Goal: Information Seeking & Learning: Compare options

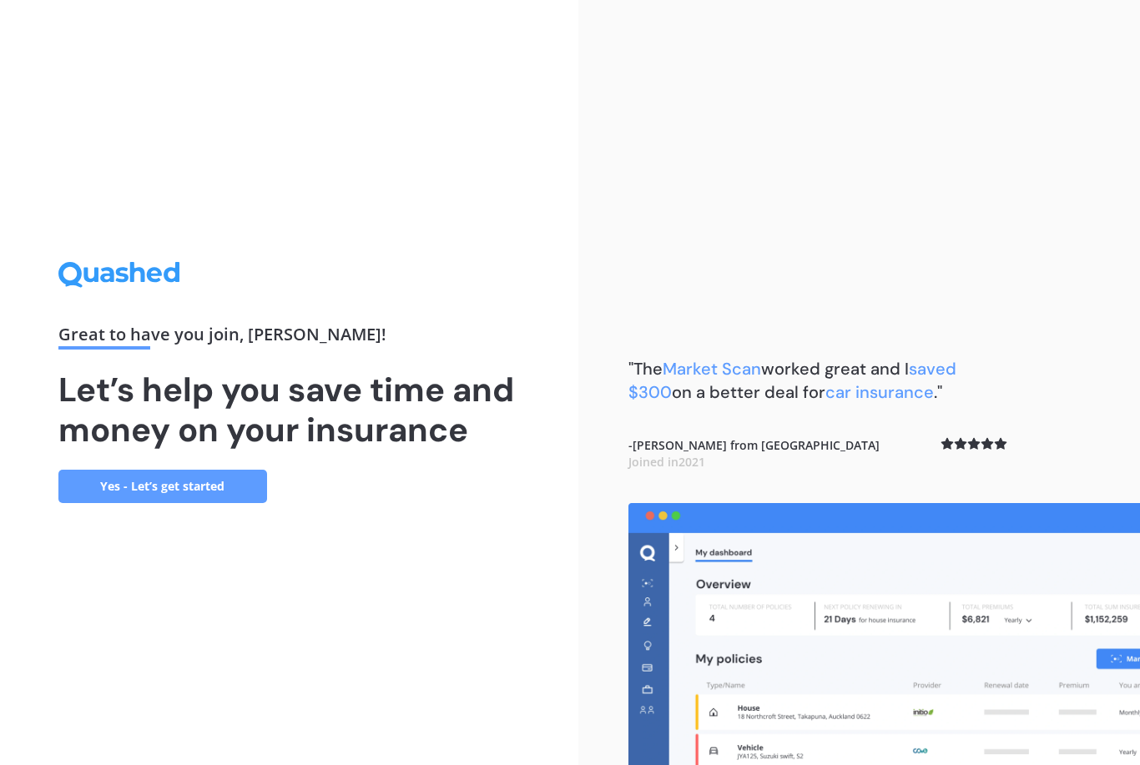
click at [250, 503] on link "Yes - Let’s get started" at bounding box center [162, 486] width 209 height 33
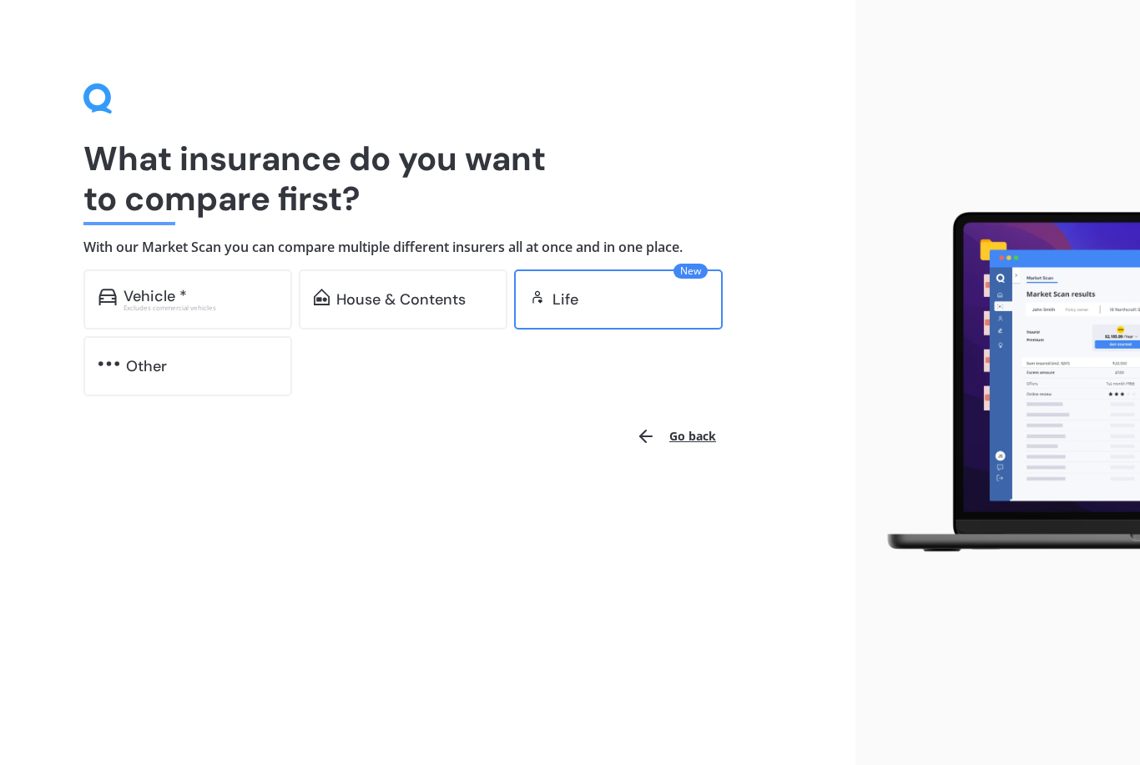
click at [699, 302] on div "Life" at bounding box center [629, 299] width 155 height 17
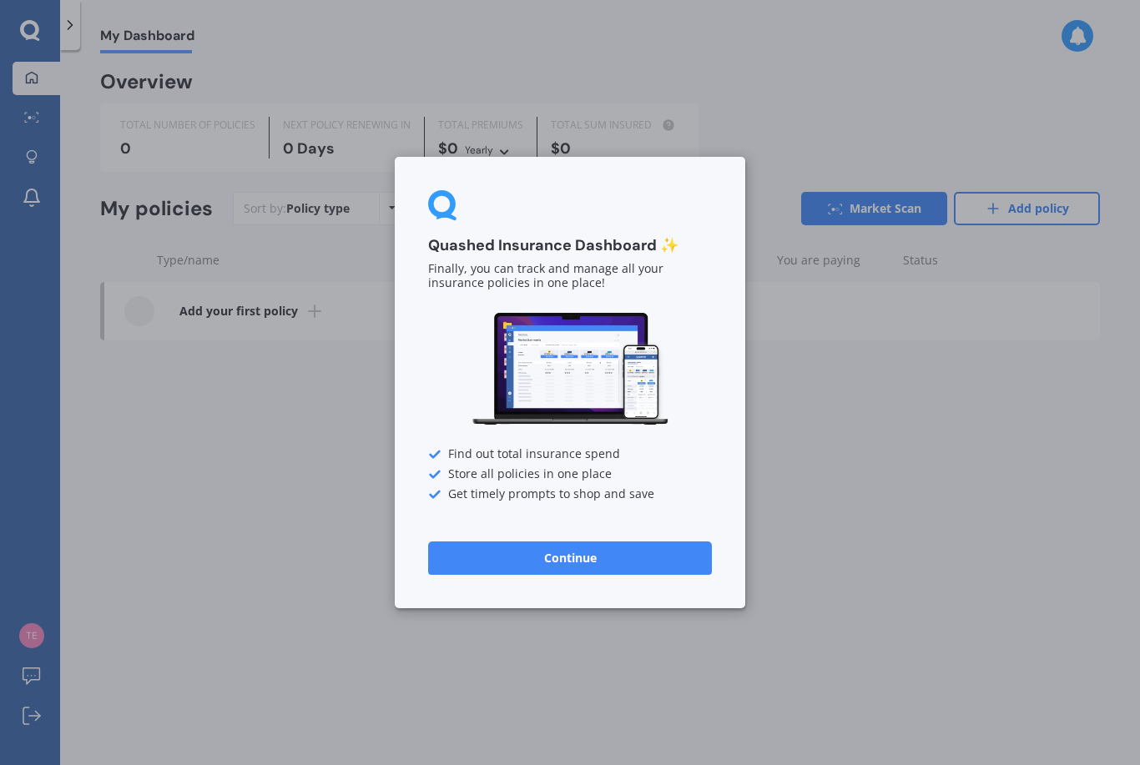
click at [39, 85] on div "Quashed Insurance Dashboard ✨ Finally, you can track and manage all your insura…" at bounding box center [570, 382] width 1140 height 765
click at [668, 572] on button "Continue" at bounding box center [570, 558] width 284 height 33
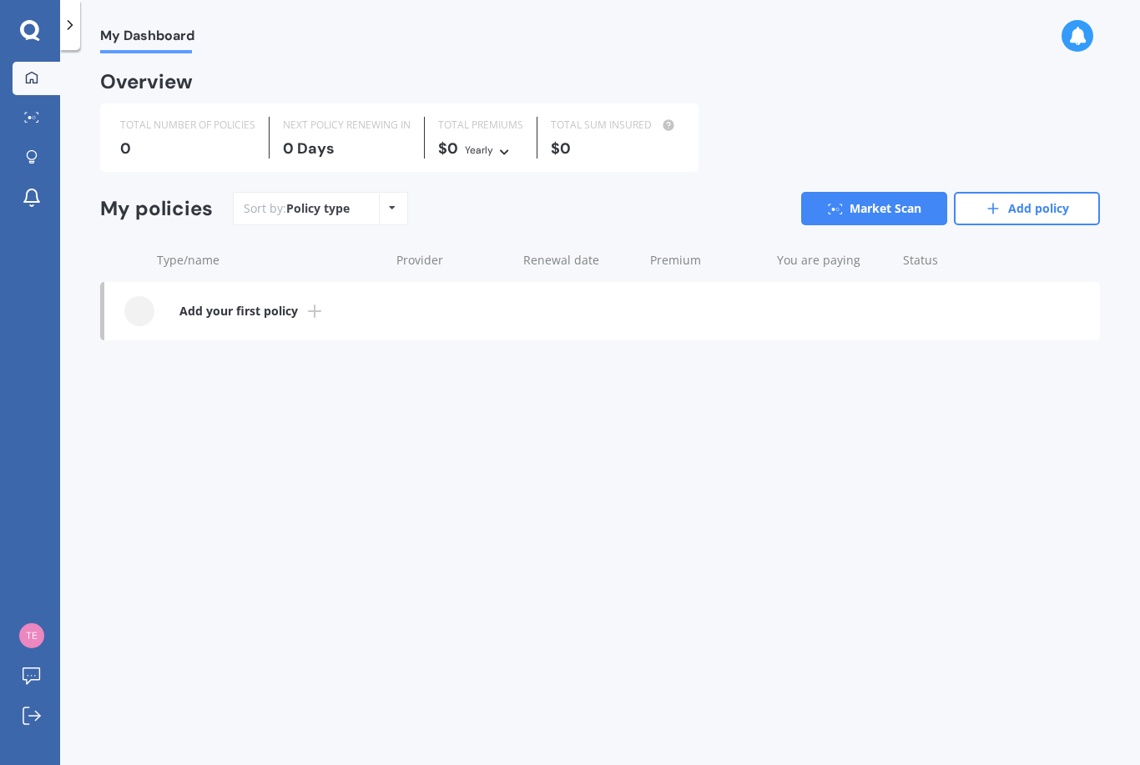
click at [30, 33] on icon at bounding box center [30, 31] width 20 height 22
click at [33, 118] on circle at bounding box center [34, 117] width 3 height 3
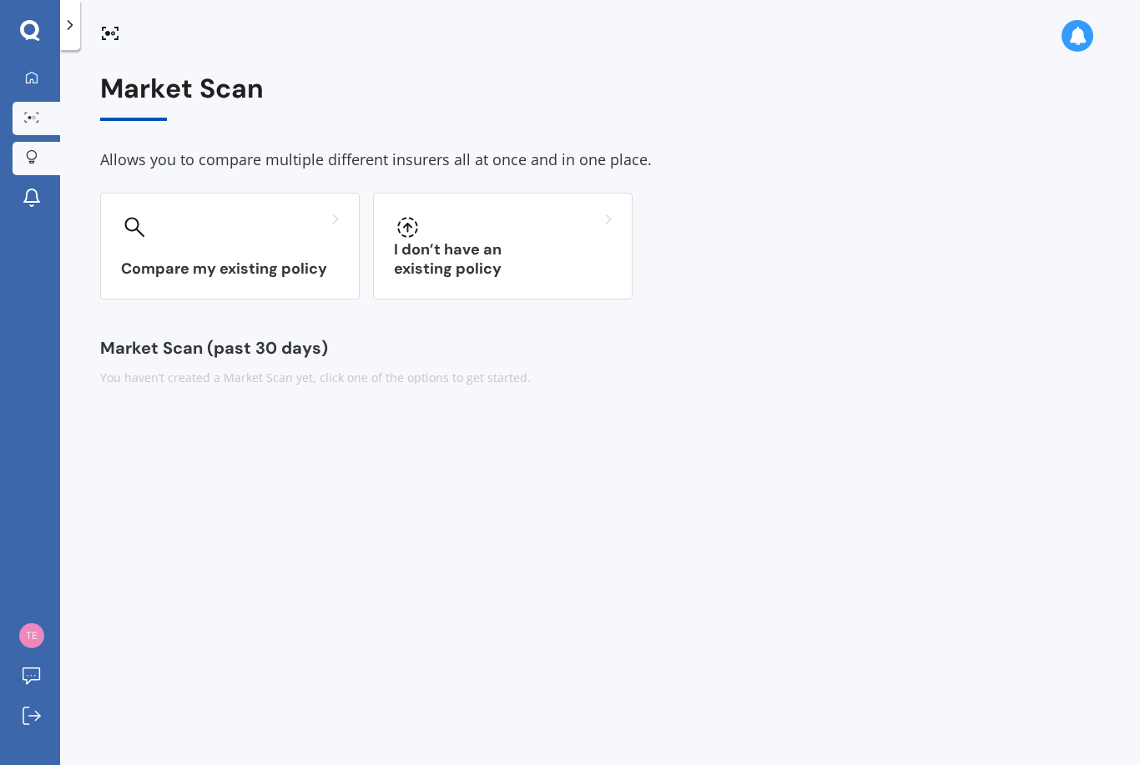
click at [35, 155] on icon at bounding box center [32, 157] width 12 height 14
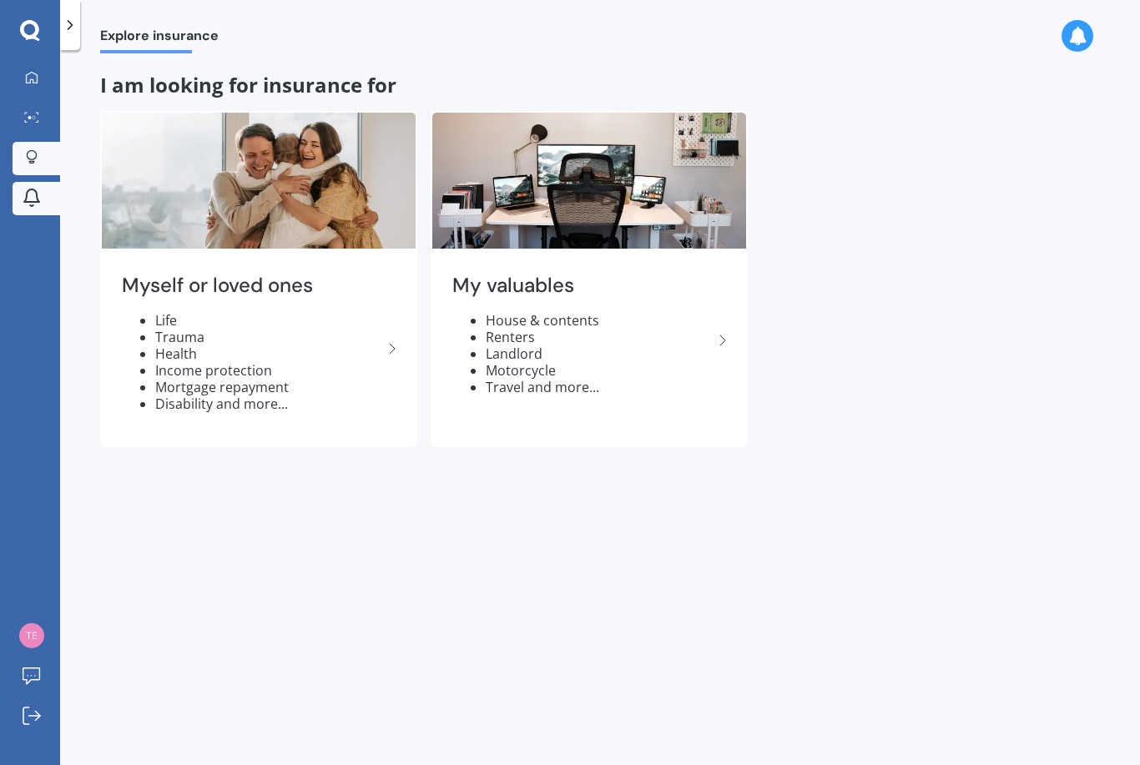
click at [35, 213] on link "Notifications" at bounding box center [37, 198] width 48 height 33
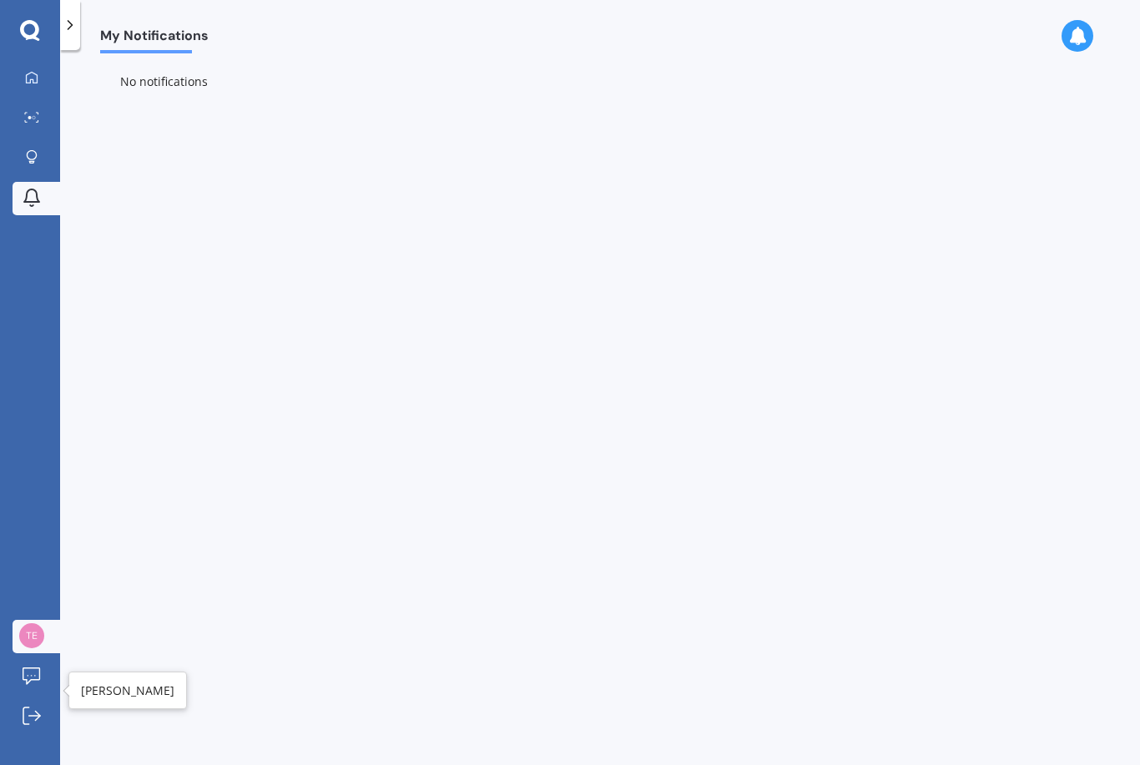
click at [42, 648] on img at bounding box center [31, 635] width 25 height 25
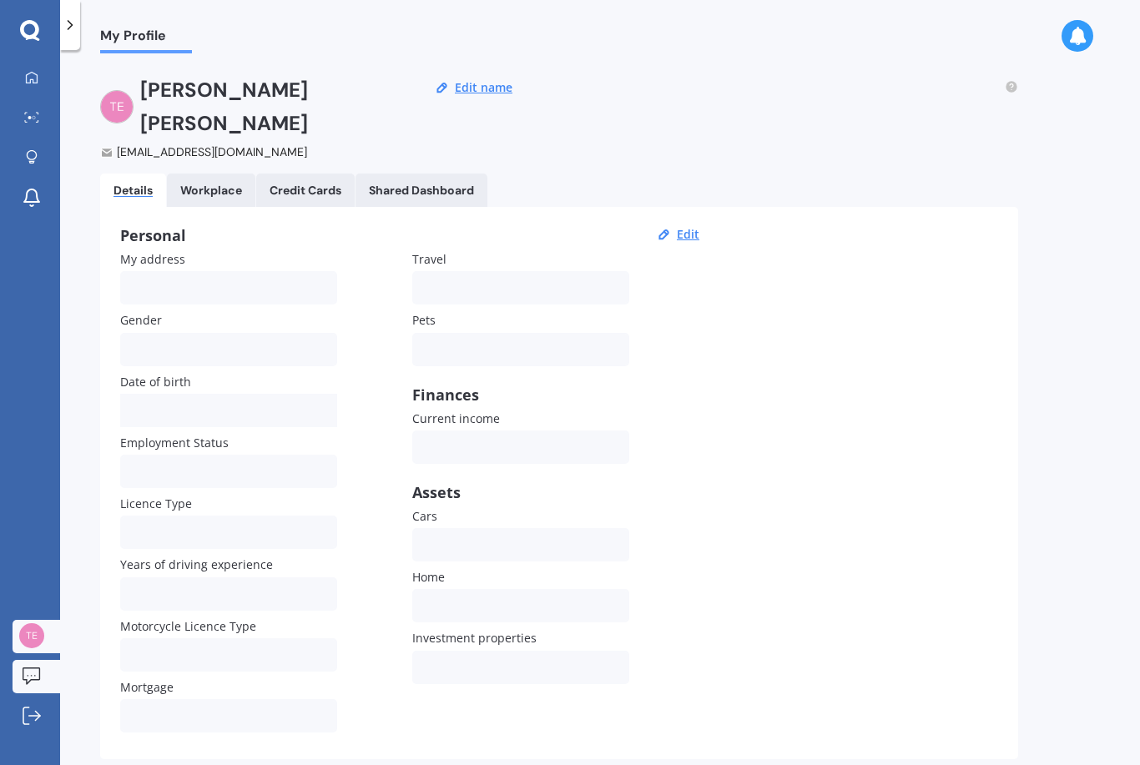
click at [43, 687] on div at bounding box center [31, 677] width 25 height 19
click at [45, 76] on link "My Dashboard" at bounding box center [37, 78] width 48 height 33
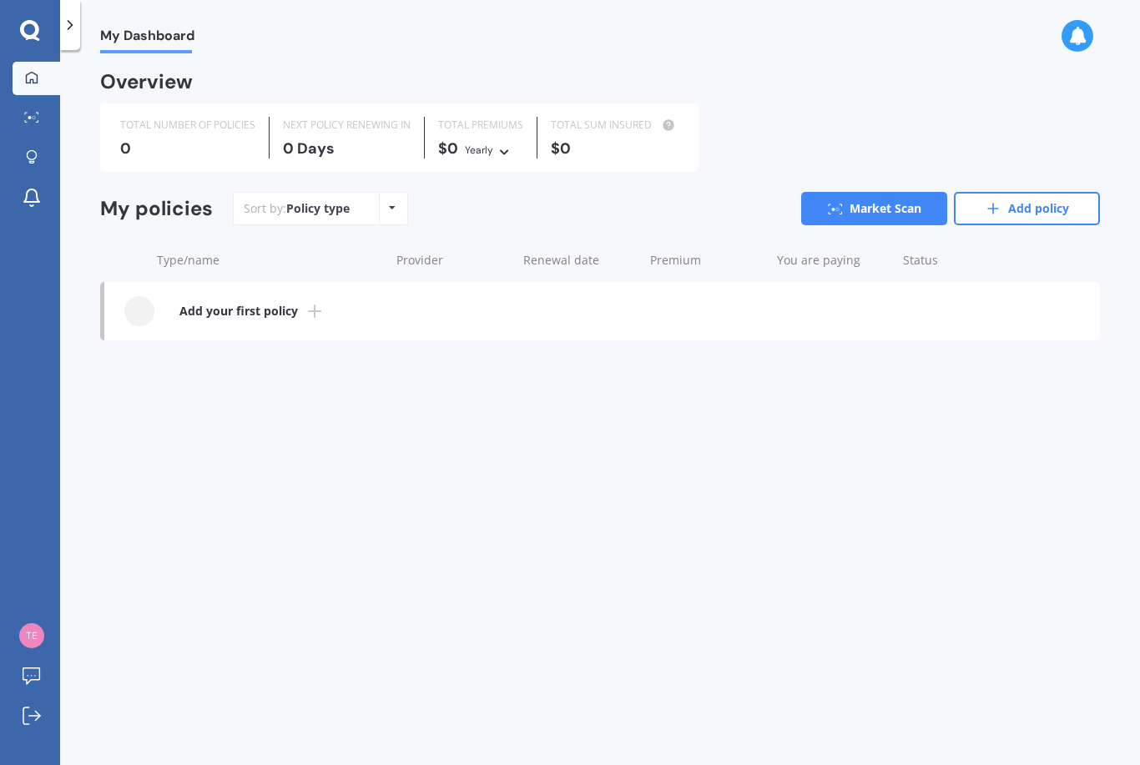
click at [367, 198] on div "Sort by: Policy type Policy type Alphabetical Date added Renewing next" at bounding box center [320, 208] width 175 height 33
click at [875, 214] on link "Market Scan" at bounding box center [874, 208] width 146 height 33
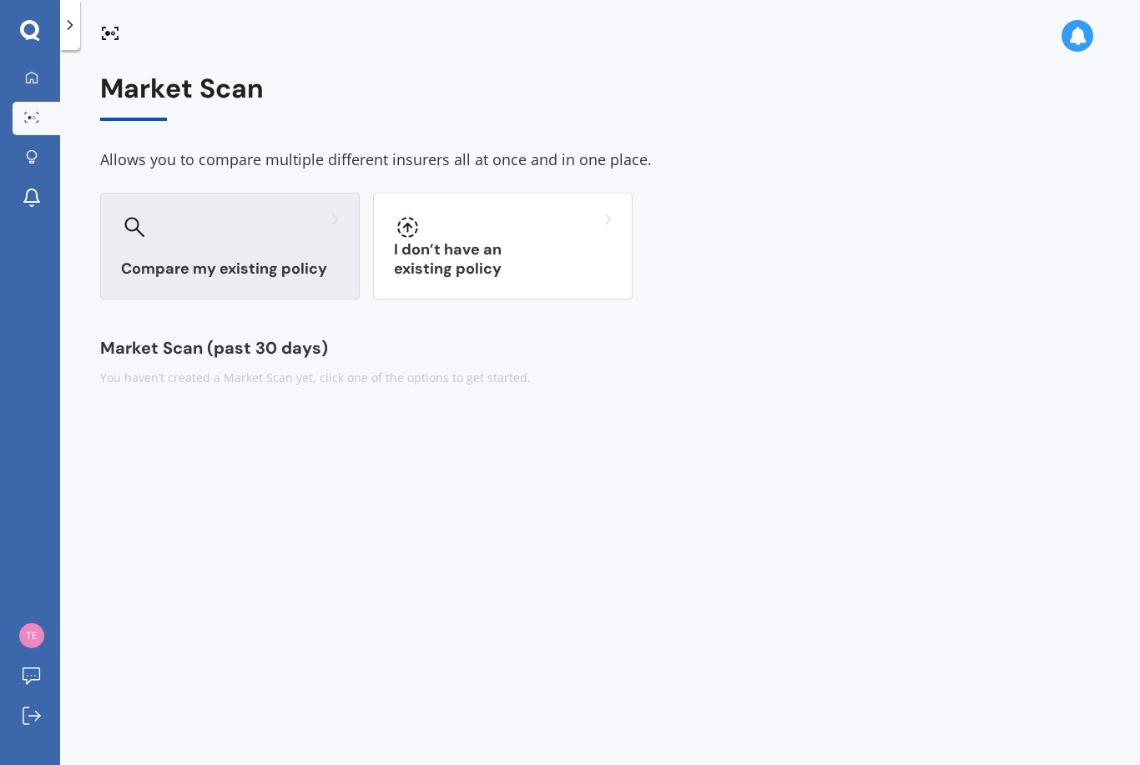
click at [247, 268] on h3 "Compare my existing policy" at bounding box center [230, 269] width 218 height 19
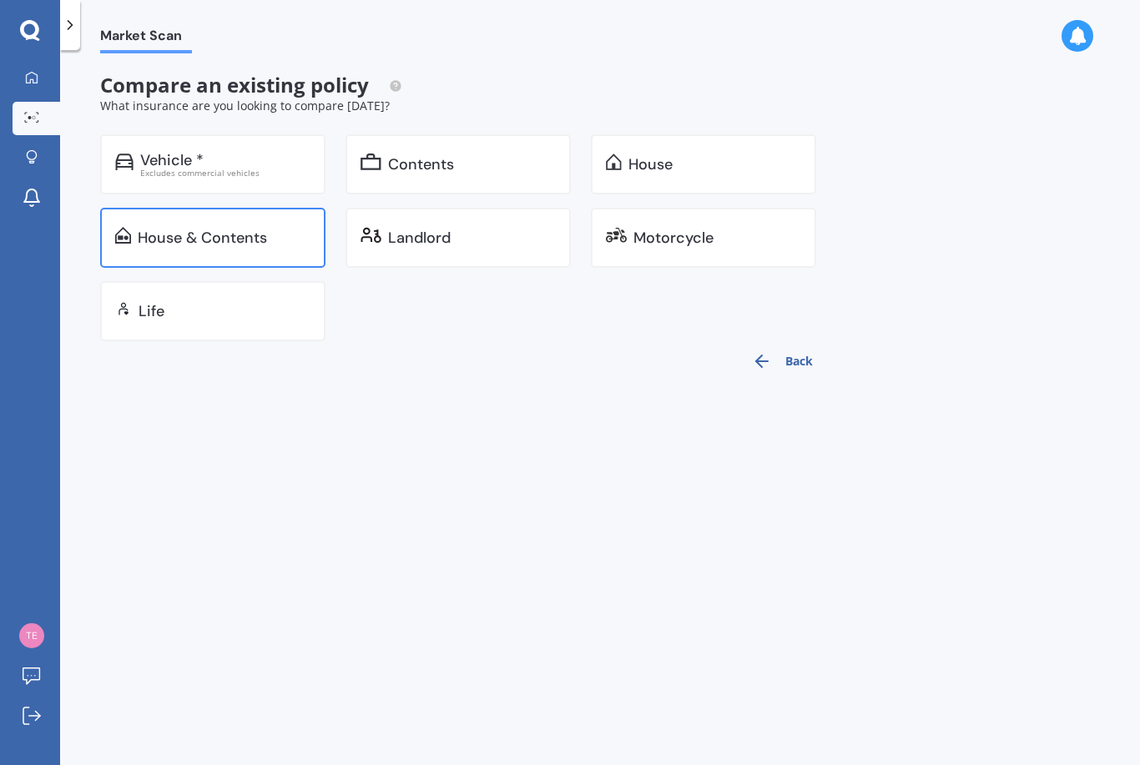
click at [252, 240] on div "House & Contents" at bounding box center [202, 237] width 129 height 17
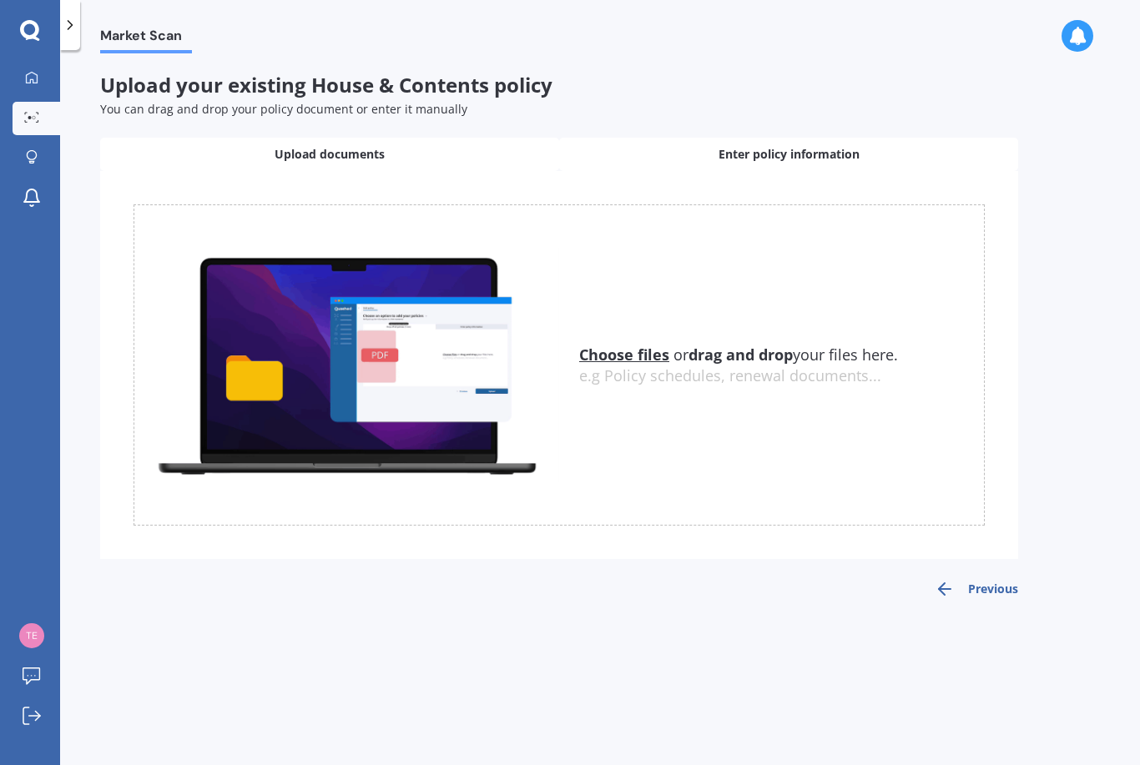
click at [816, 154] on span "Enter policy information" at bounding box center [789, 154] width 141 height 17
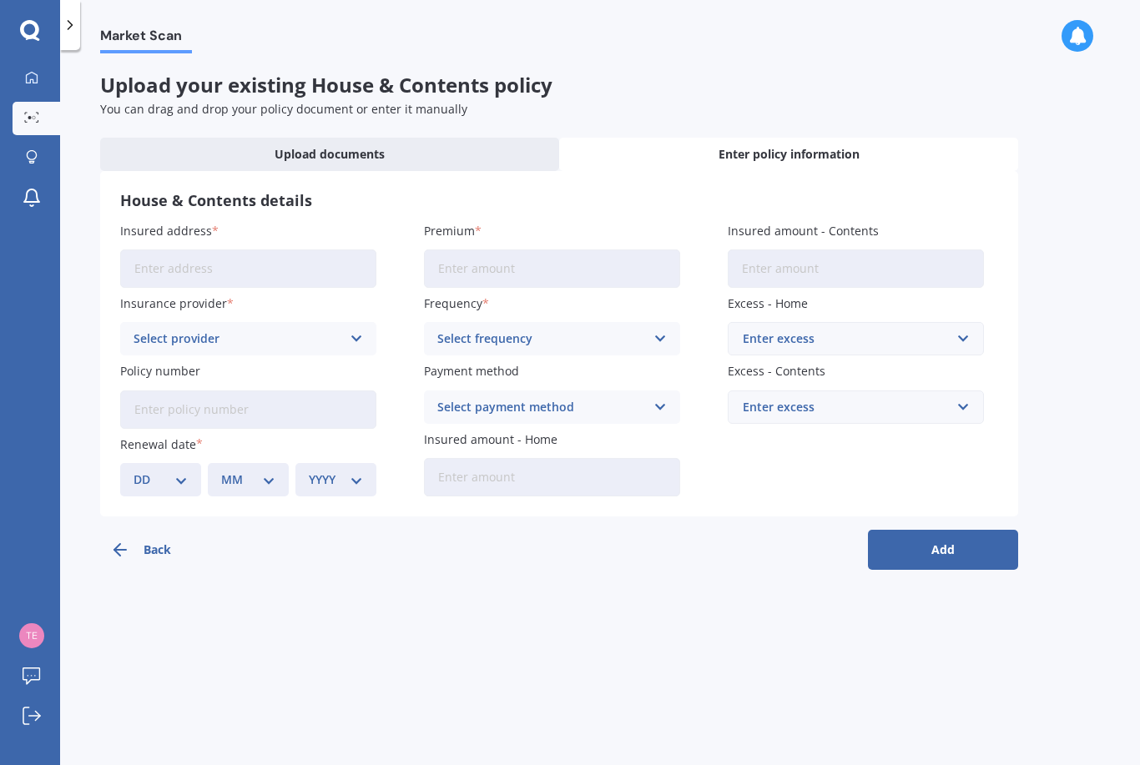
click at [313, 265] on input "Insured address" at bounding box center [248, 269] width 256 height 38
type input "[STREET_ADDRESS]"
click at [572, 283] on input "Premium" at bounding box center [552, 269] width 256 height 38
type input "$2,941.81"
click at [867, 268] on input "Insured amount - Contents" at bounding box center [856, 269] width 256 height 38
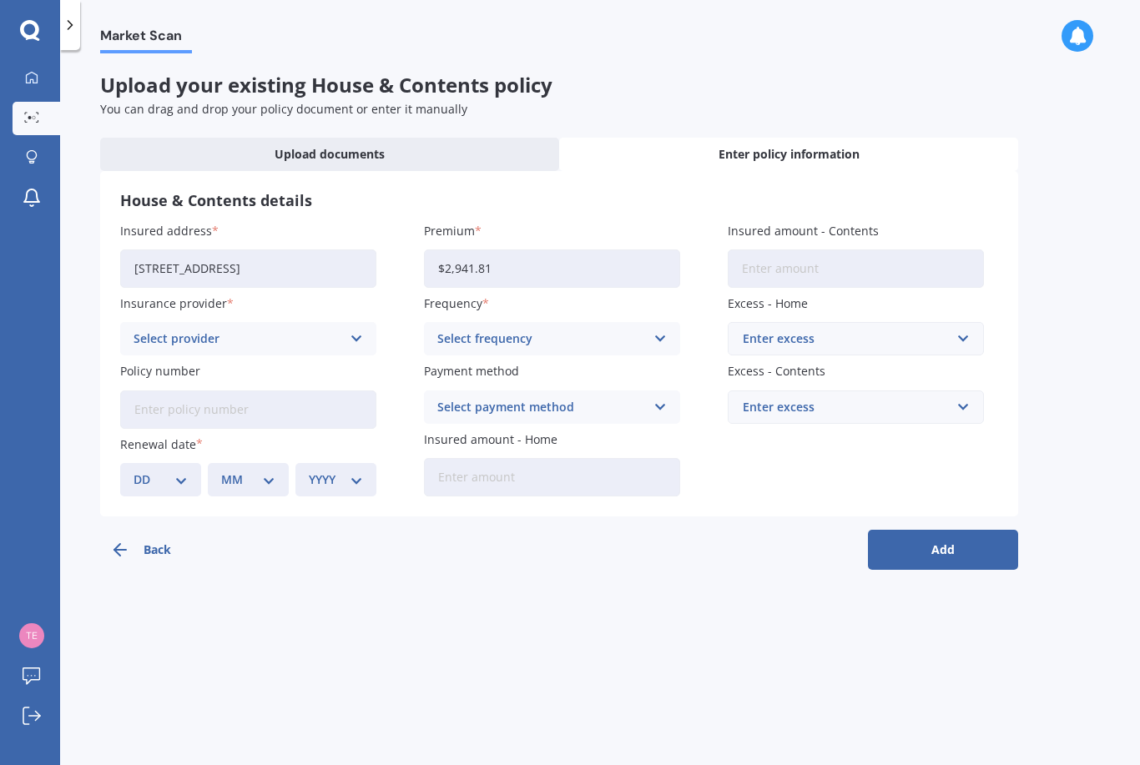
click at [350, 340] on icon at bounding box center [357, 339] width 14 height 18
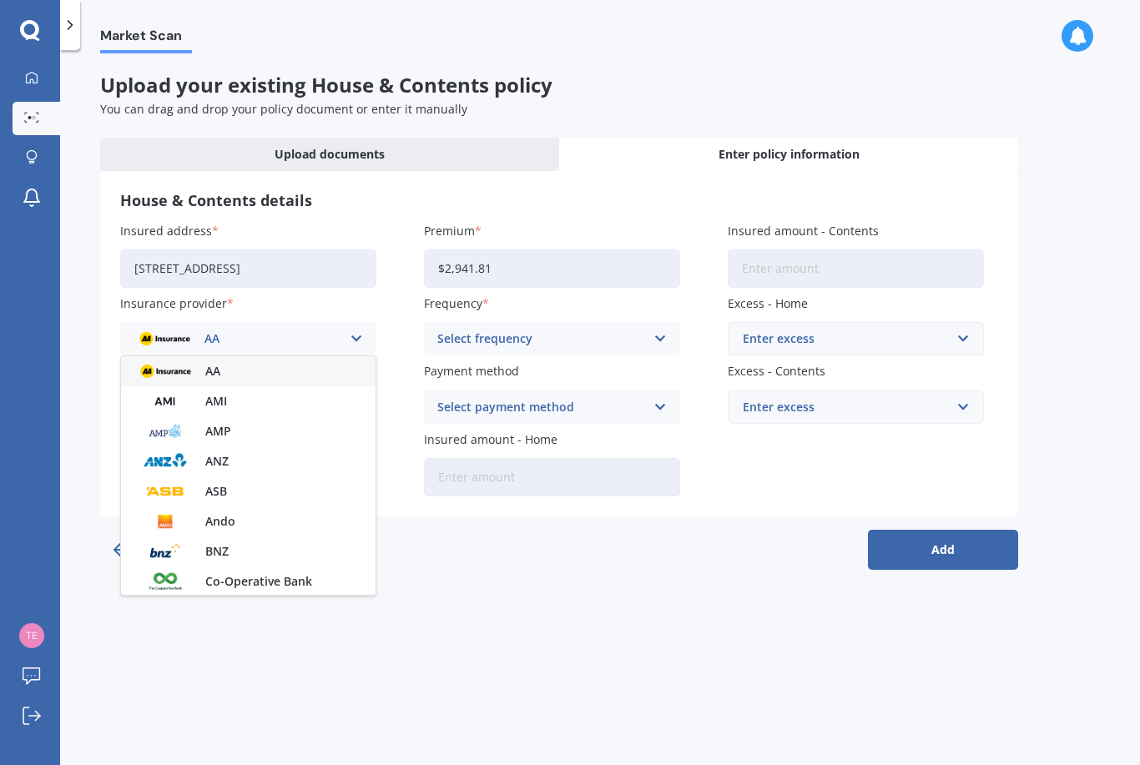
click at [340, 381] on div "AA" at bounding box center [248, 371] width 255 height 30
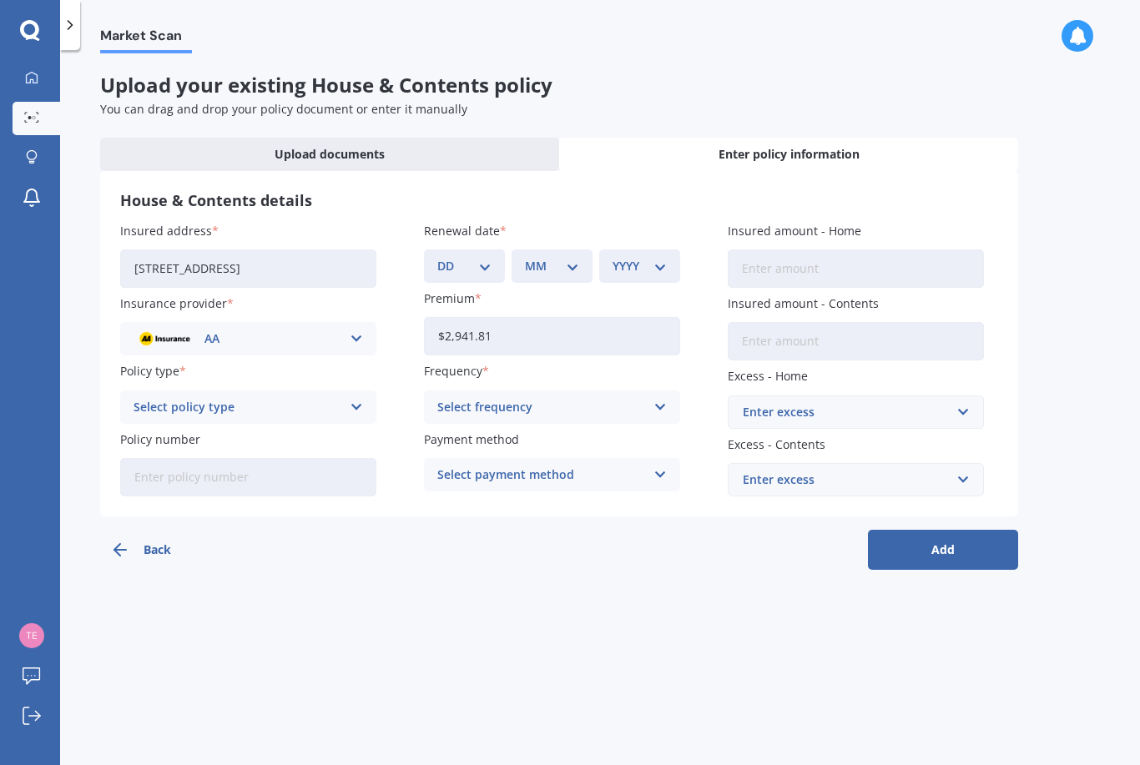
click at [849, 267] on input "Insured amount - Home" at bounding box center [856, 269] width 256 height 38
type input "$833,700"
click at [859, 336] on input "Insured amount - Contents" at bounding box center [856, 341] width 256 height 38
click at [872, 330] on input "Insured amount - Contents" at bounding box center [856, 341] width 256 height 38
type input "$247,400"
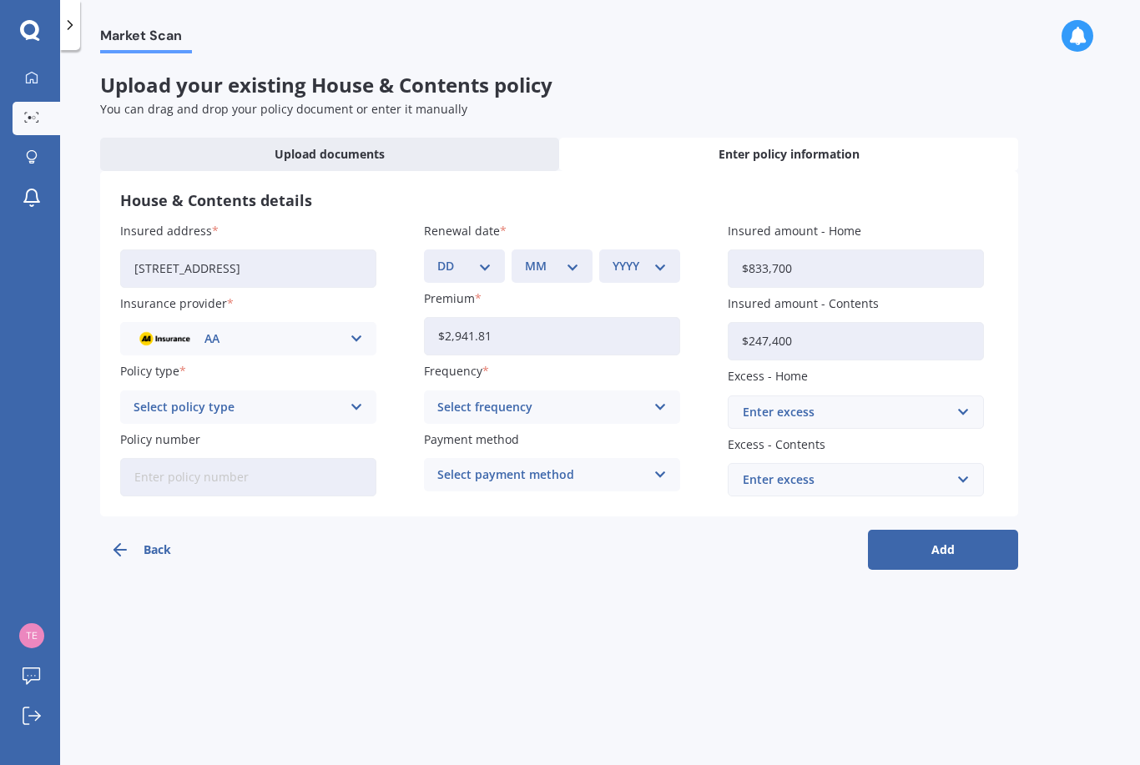
click at [345, 406] on div "Select policy type Home and Contents Insurance Package" at bounding box center [248, 407] width 256 height 33
click at [338, 438] on span "Home and Contents Insurance Package" at bounding box center [246, 440] width 224 height 12
click at [658, 401] on icon at bounding box center [660, 407] width 14 height 18
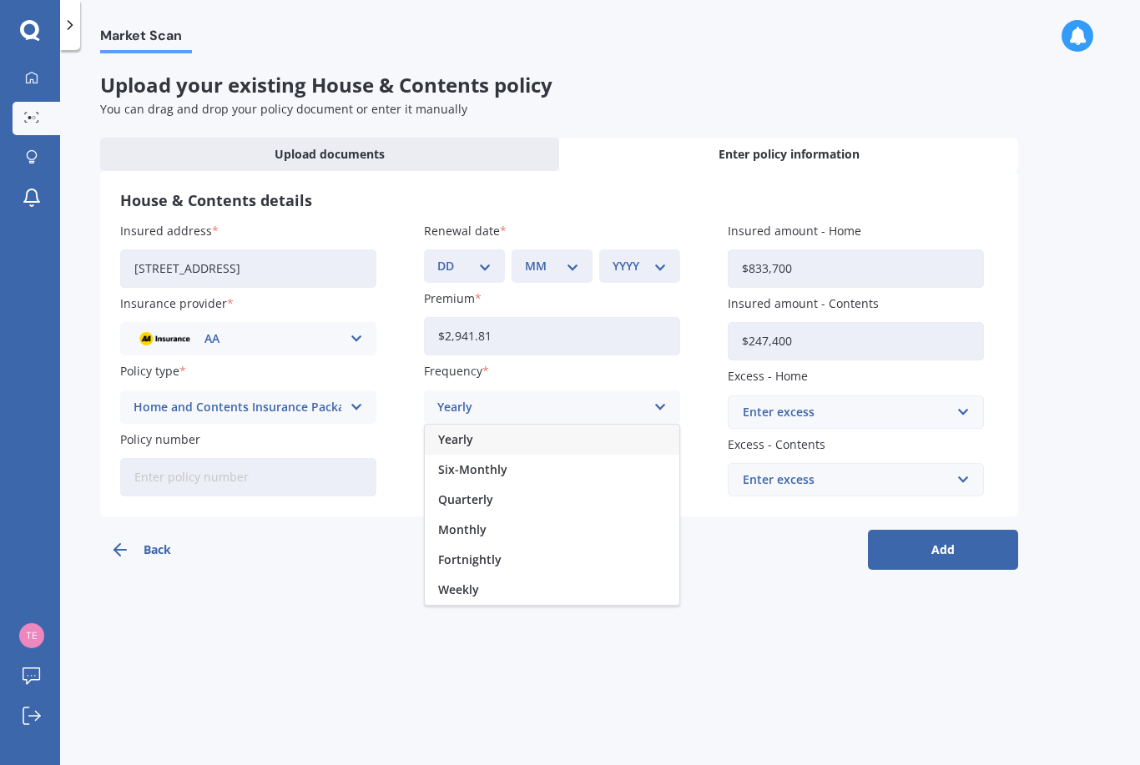
click at [603, 446] on div "Yearly" at bounding box center [552, 440] width 255 height 30
click at [944, 408] on div "Enter excess" at bounding box center [846, 412] width 206 height 18
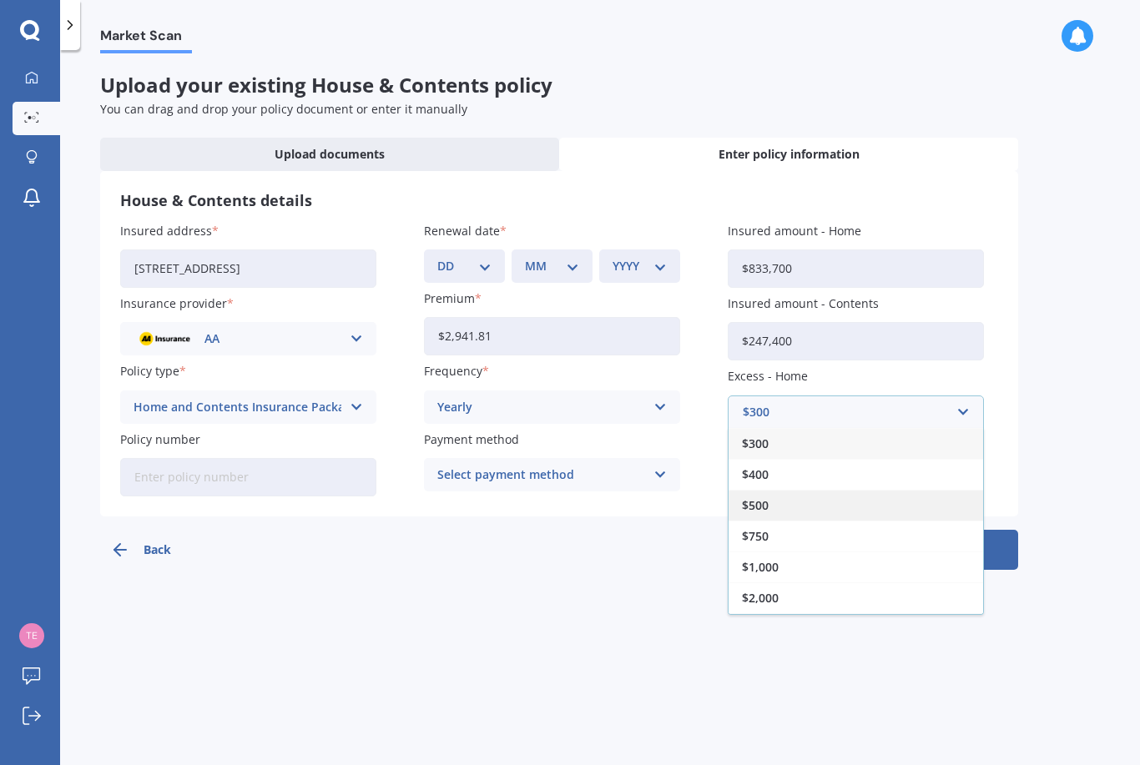
click at [802, 499] on div "$500" at bounding box center [856, 505] width 255 height 31
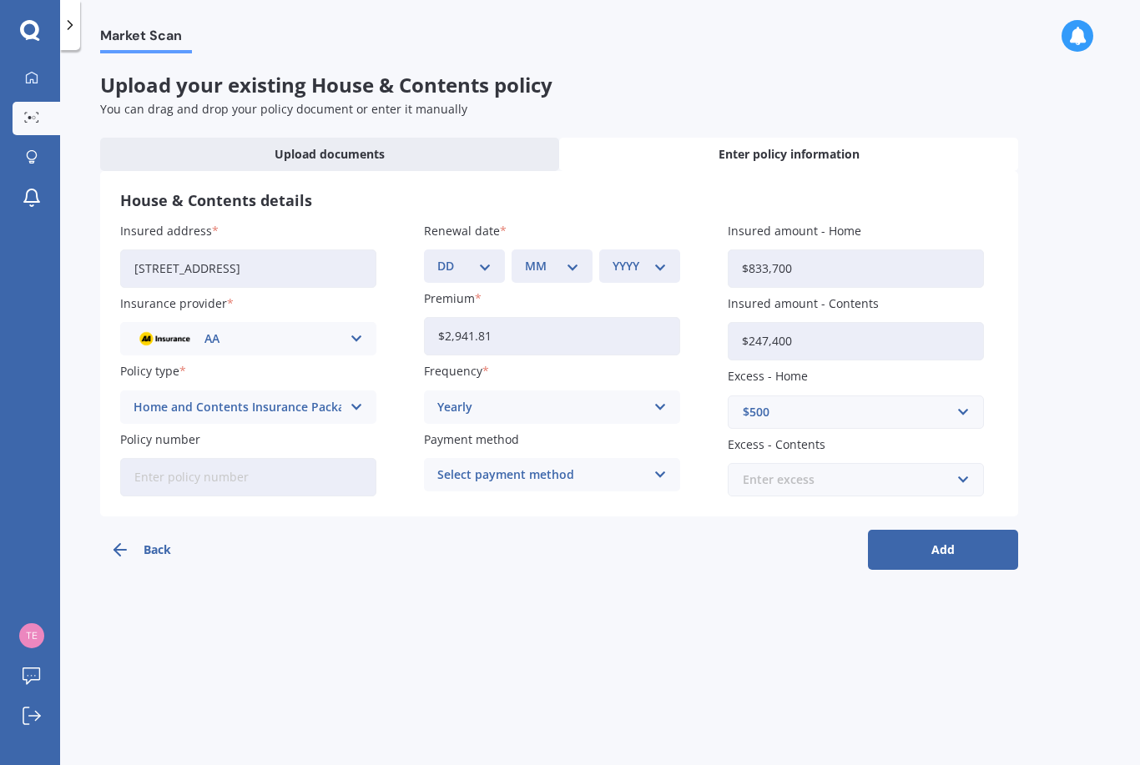
click at [870, 464] on input "text" at bounding box center [849, 480] width 241 height 32
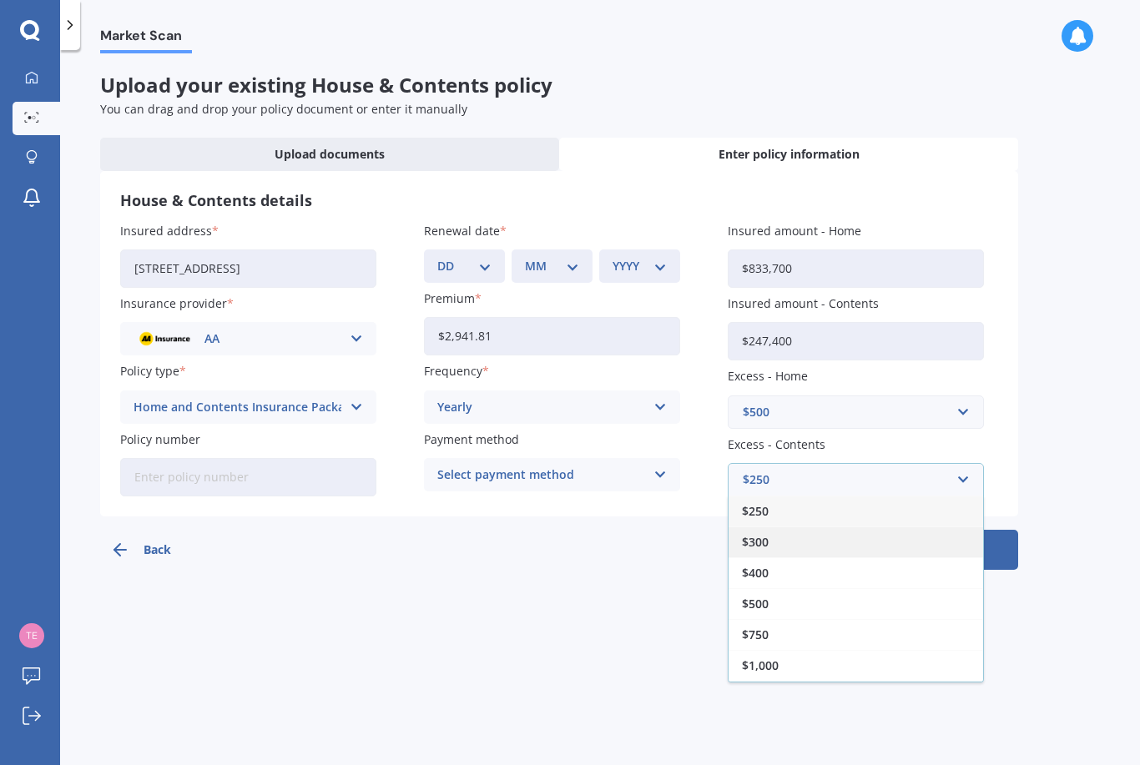
click at [804, 539] on div "$300" at bounding box center [856, 542] width 255 height 31
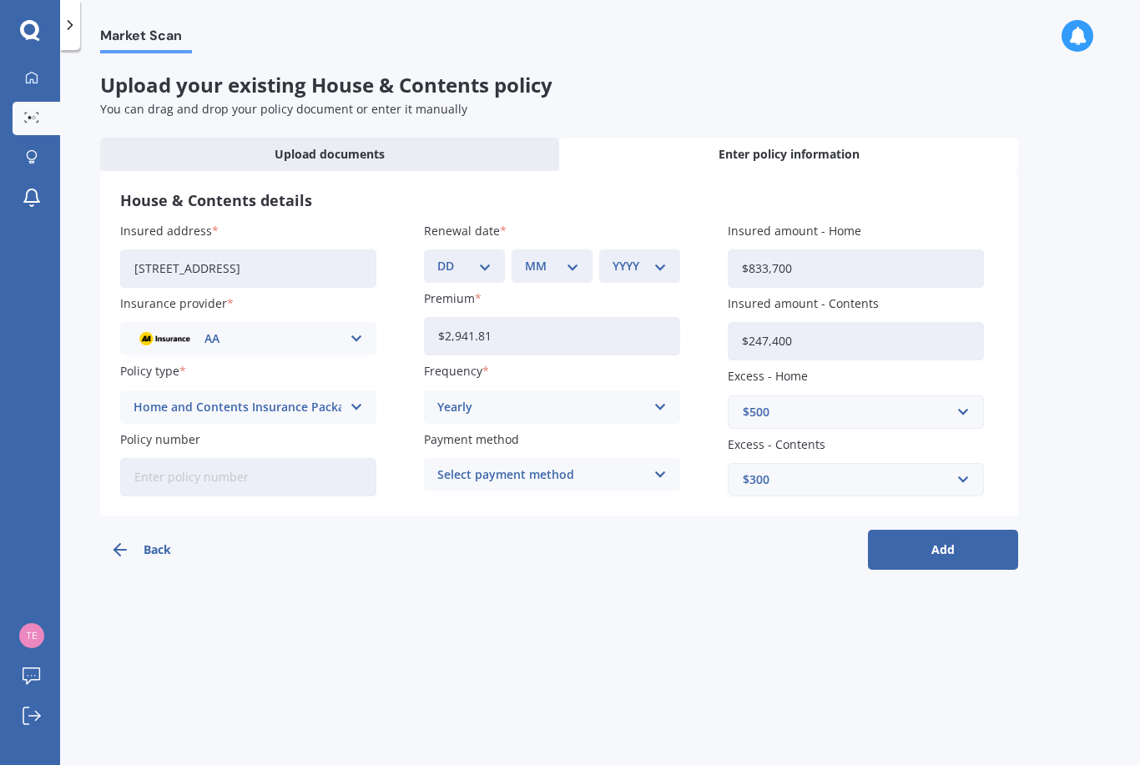
click at [653, 474] on icon at bounding box center [660, 475] width 14 height 18
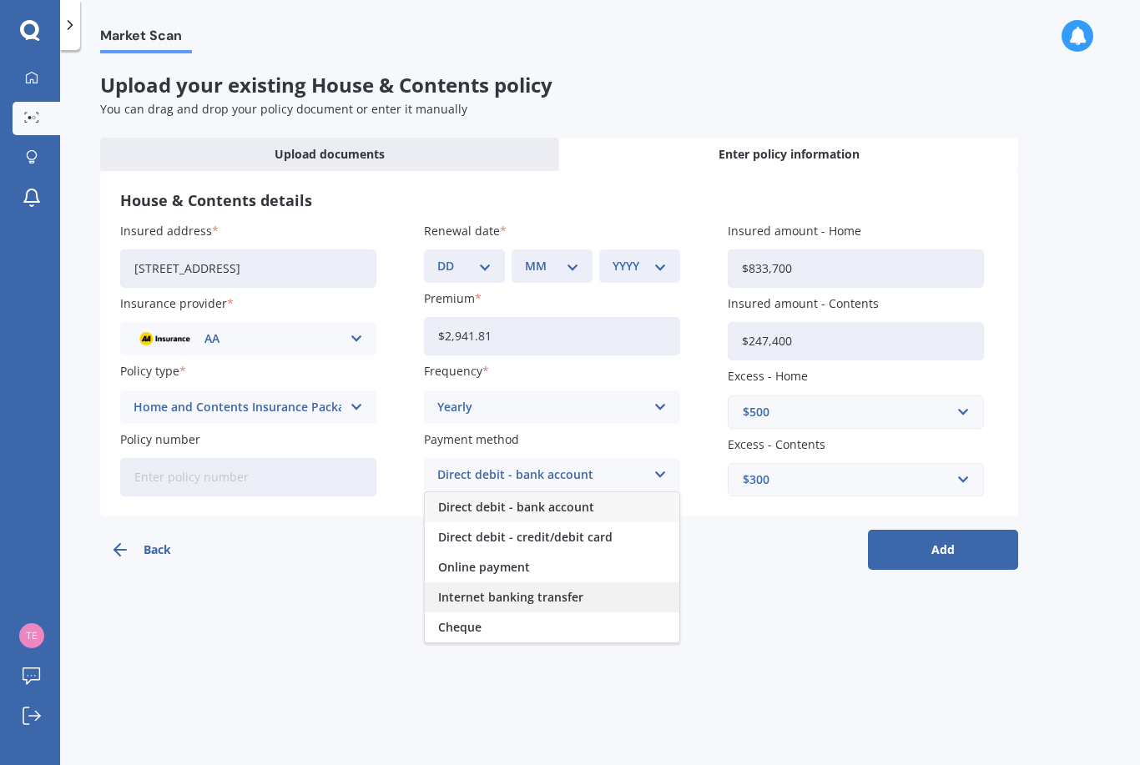
click at [574, 599] on div "Internet banking transfer" at bounding box center [552, 597] width 255 height 30
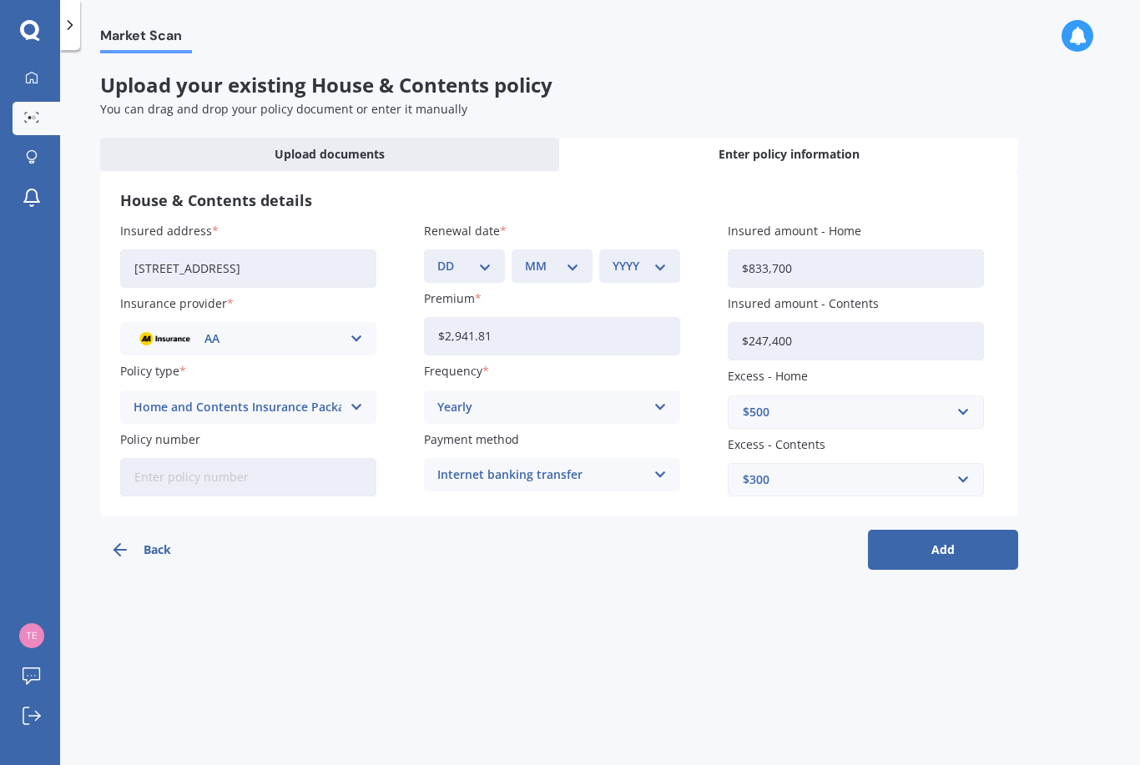
click at [285, 482] on input "Policy number" at bounding box center [248, 477] width 256 height 38
type input "AHM021496508"
click at [964, 542] on button "Add" at bounding box center [943, 550] width 150 height 40
click at [488, 269] on select "DD 01 02 03 04 05 06 07 08 09 10 11 12 13 14 15 16 17 18 19 20 21 22 23 24 25 2…" at bounding box center [475, 266] width 48 height 18
select select "29"
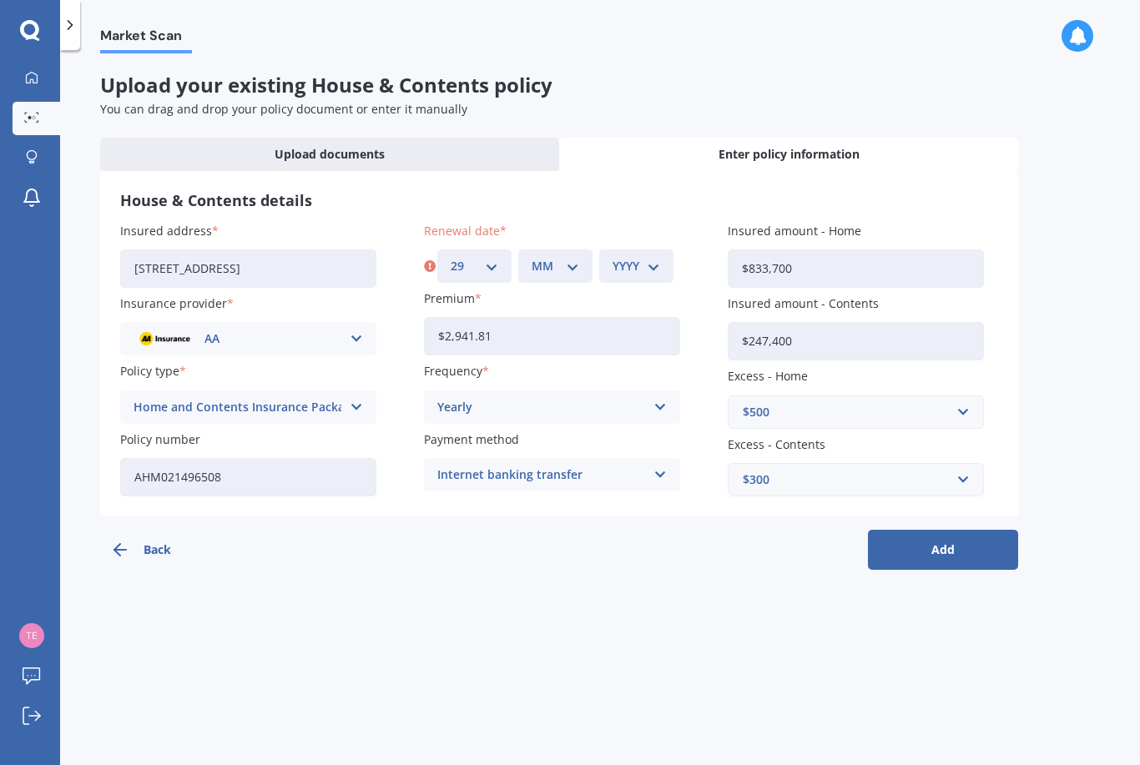
click at [571, 265] on select "MM 01 02 03 04 05 06 07 08 09 10 11 12" at bounding box center [556, 266] width 48 height 18
select select "09"
click at [646, 259] on select "YYYY 2027 2026 2025 2024 2023 2022 2021 2020 2019 2018 2017 2016 2015 2014 2013…" at bounding box center [637, 266] width 48 height 18
select select "2025"
click at [979, 541] on button "Add" at bounding box center [943, 550] width 150 height 40
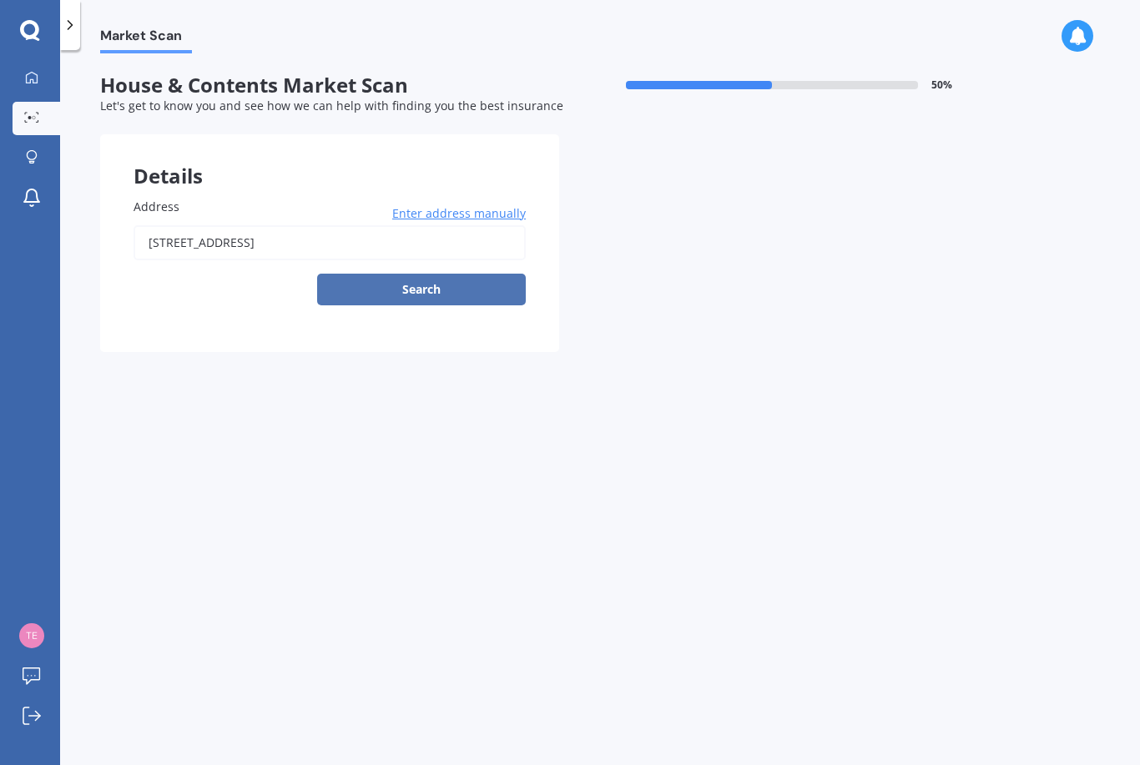
click at [466, 300] on button "Search" at bounding box center [421, 290] width 209 height 32
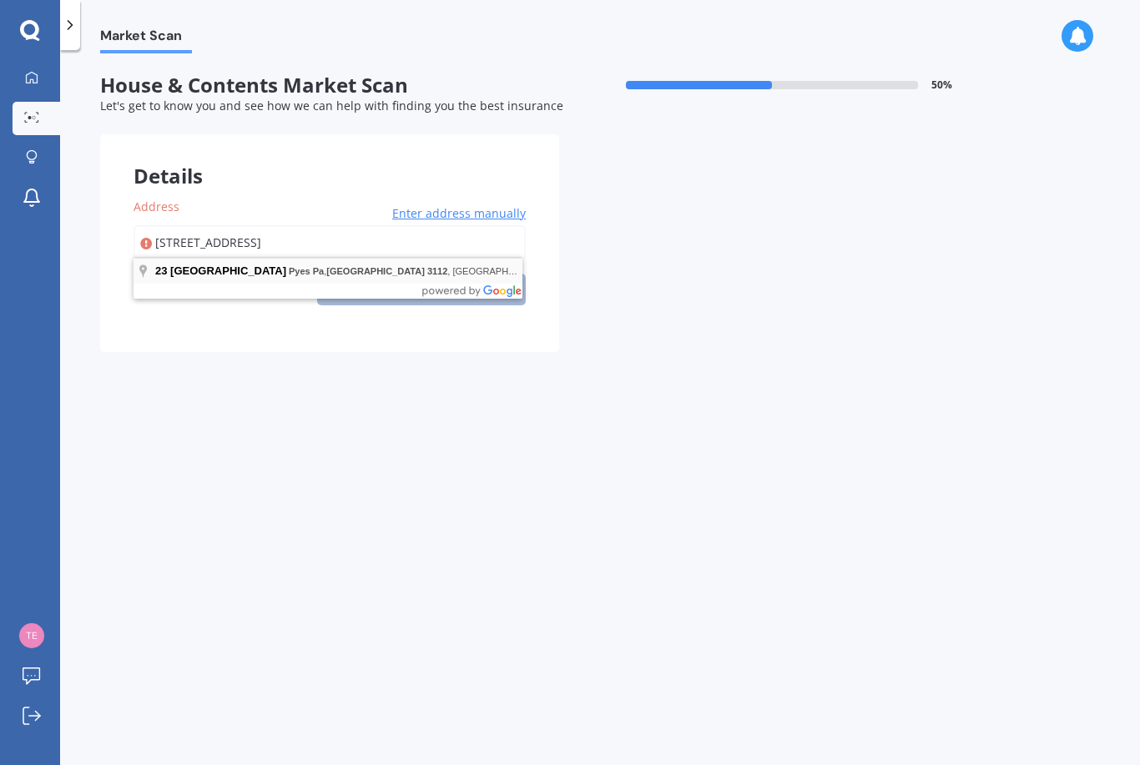
type input "[STREET_ADDRESS]"
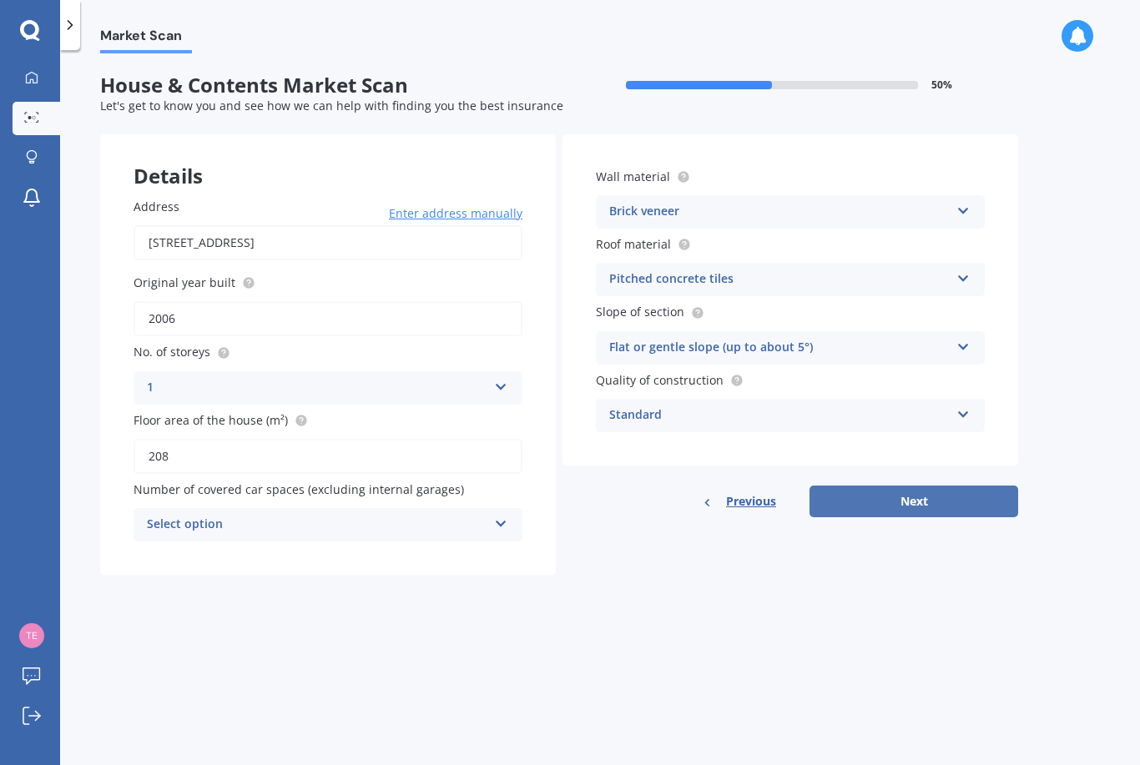
click at [976, 492] on button "Next" at bounding box center [913, 502] width 209 height 32
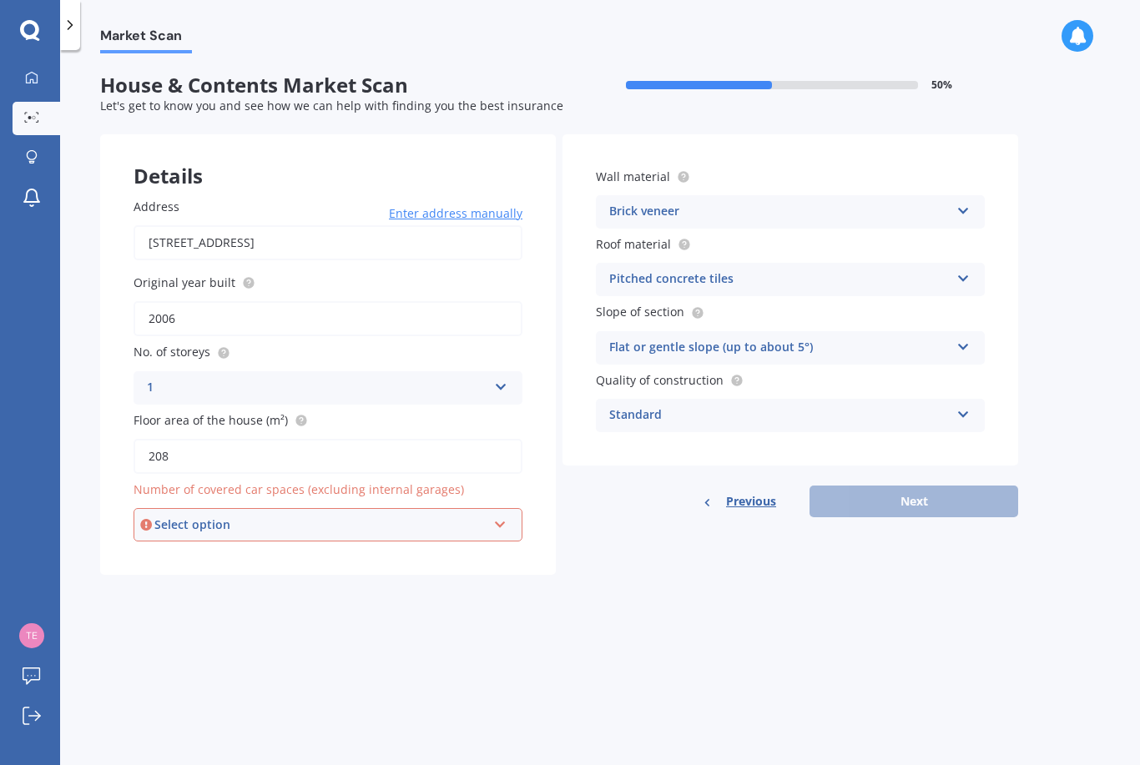
click at [487, 515] on div "Select option 0 1 2 3 4 5+" at bounding box center [328, 524] width 389 height 33
click at [453, 550] on div "0" at bounding box center [328, 557] width 386 height 30
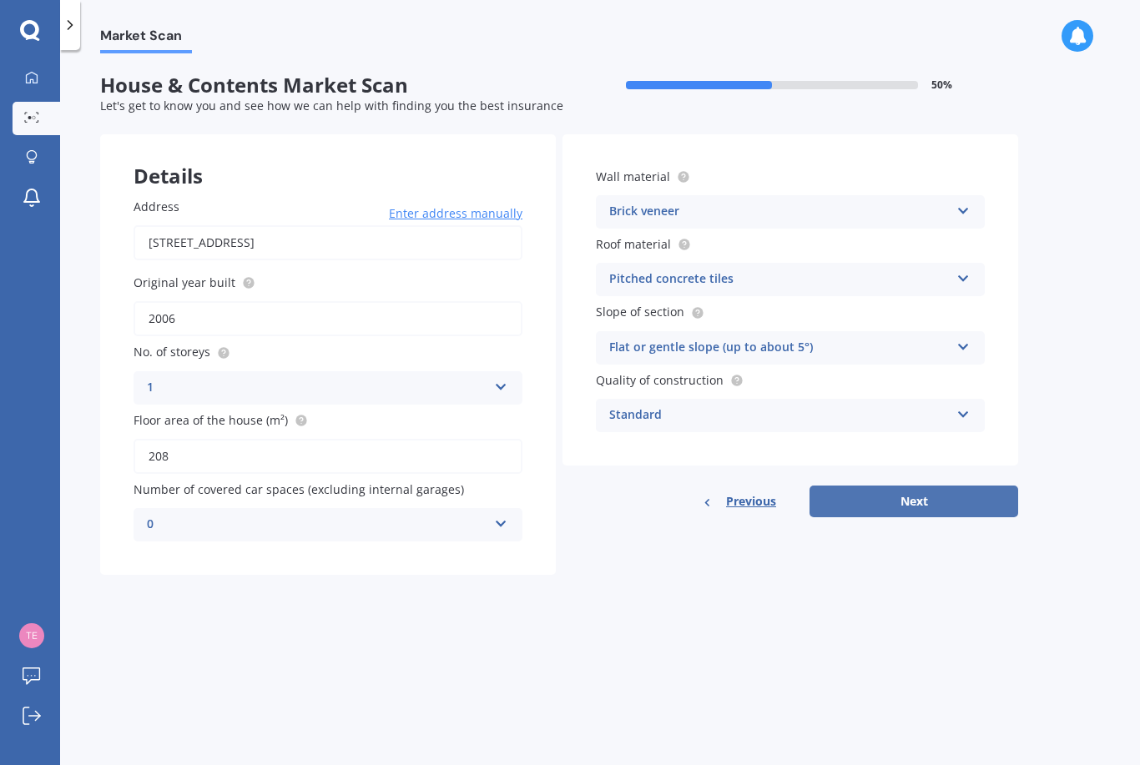
click at [946, 498] on button "Next" at bounding box center [913, 502] width 209 height 32
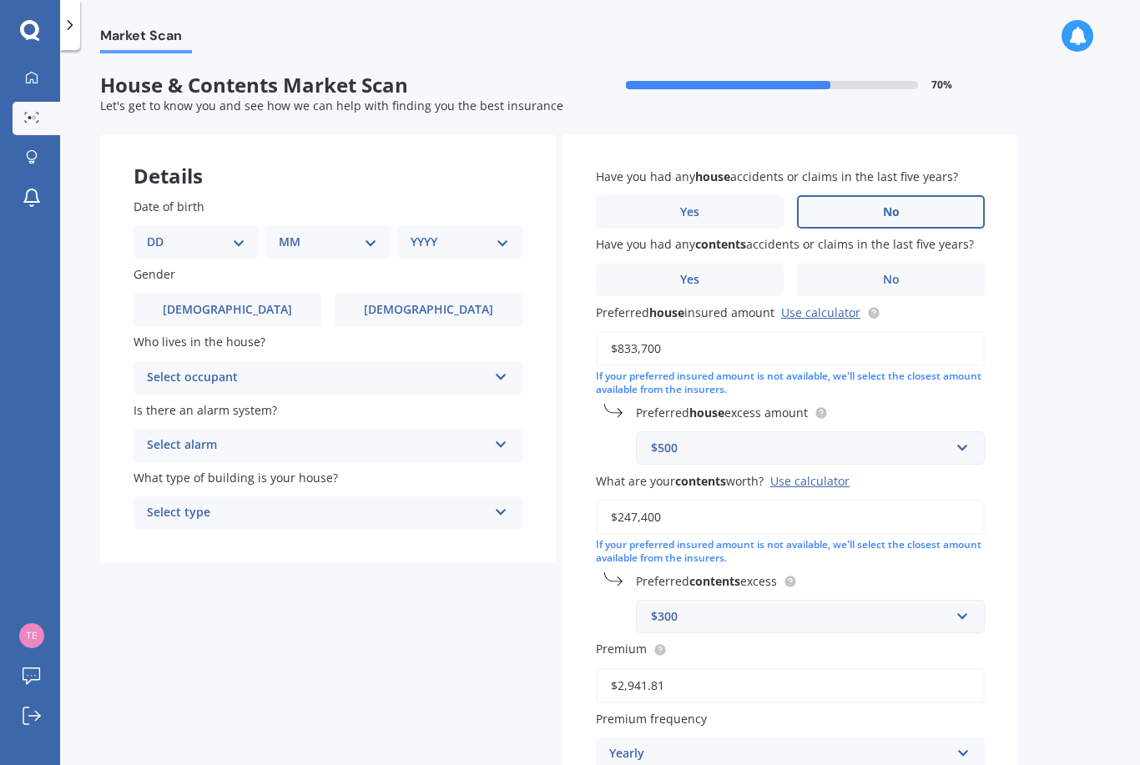
click at [889, 219] on label "No" at bounding box center [891, 211] width 188 height 33
click at [0, 0] on input "No" at bounding box center [0, 0] width 0 height 0
click at [729, 291] on label "Yes" at bounding box center [690, 279] width 188 height 33
click at [0, 0] on input "Yes" at bounding box center [0, 0] width 0 height 0
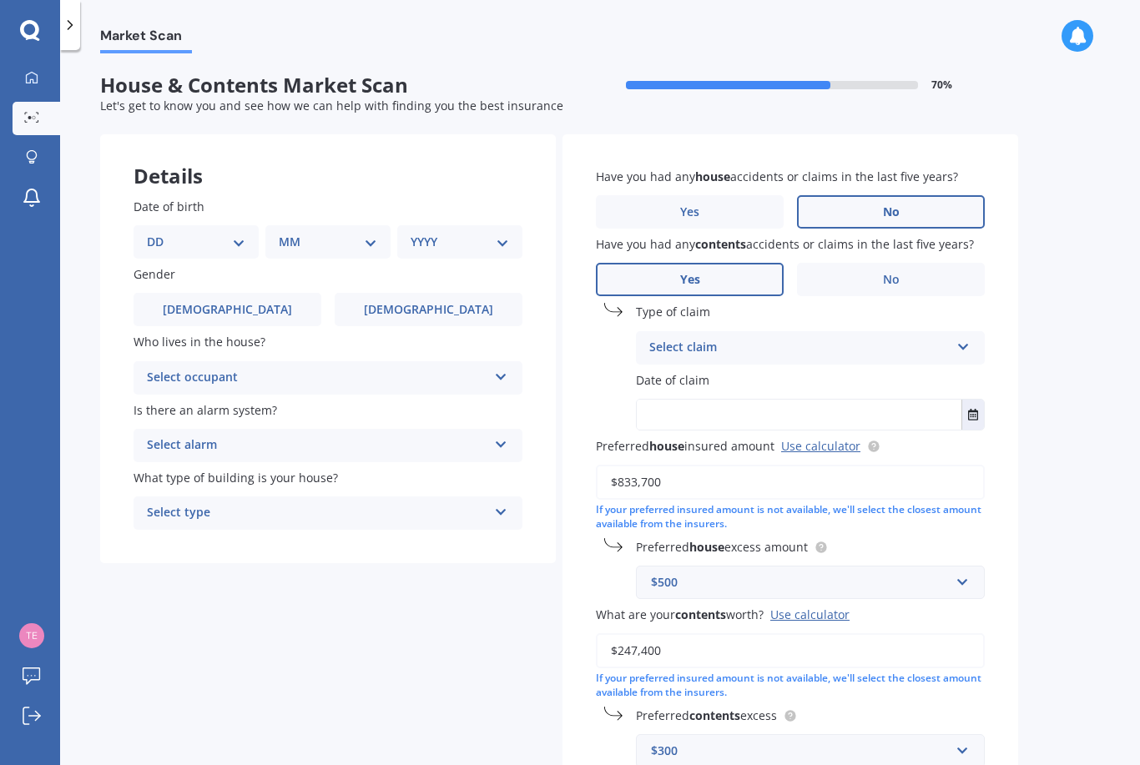
click at [807, 345] on div "Select claim" at bounding box center [799, 348] width 300 height 20
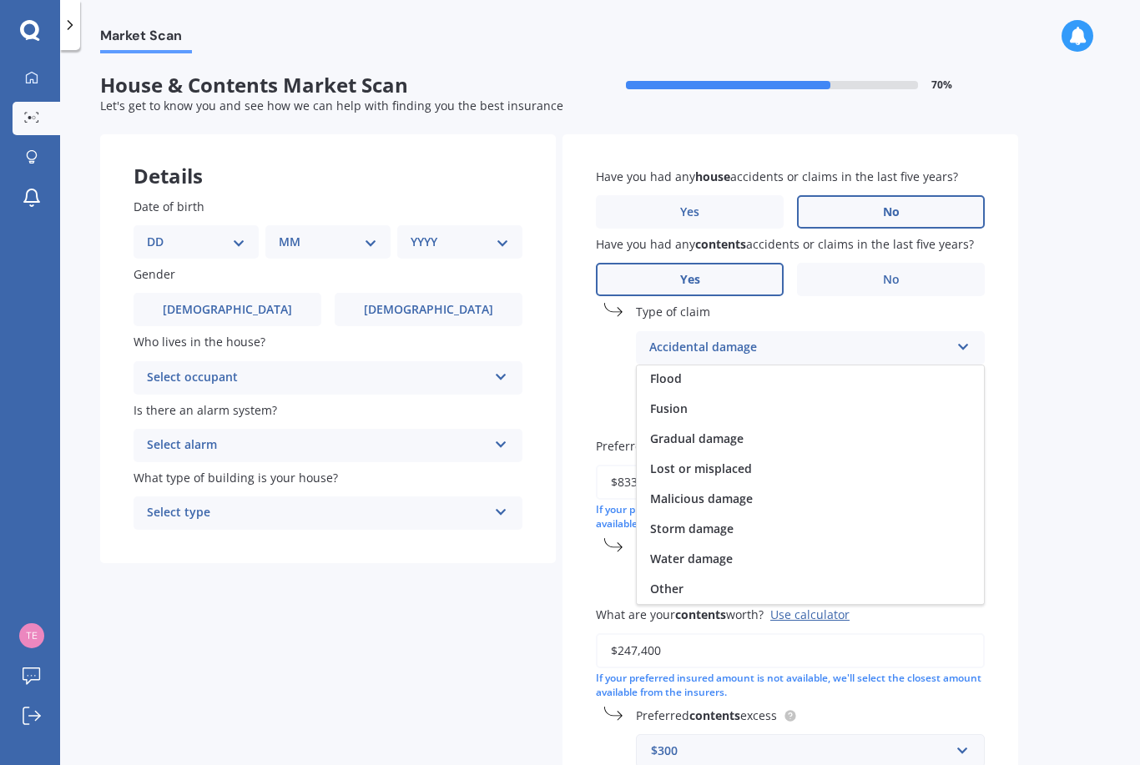
scroll to position [122, 0]
click at [735, 463] on span "Lost or misplaced" at bounding box center [701, 469] width 102 height 16
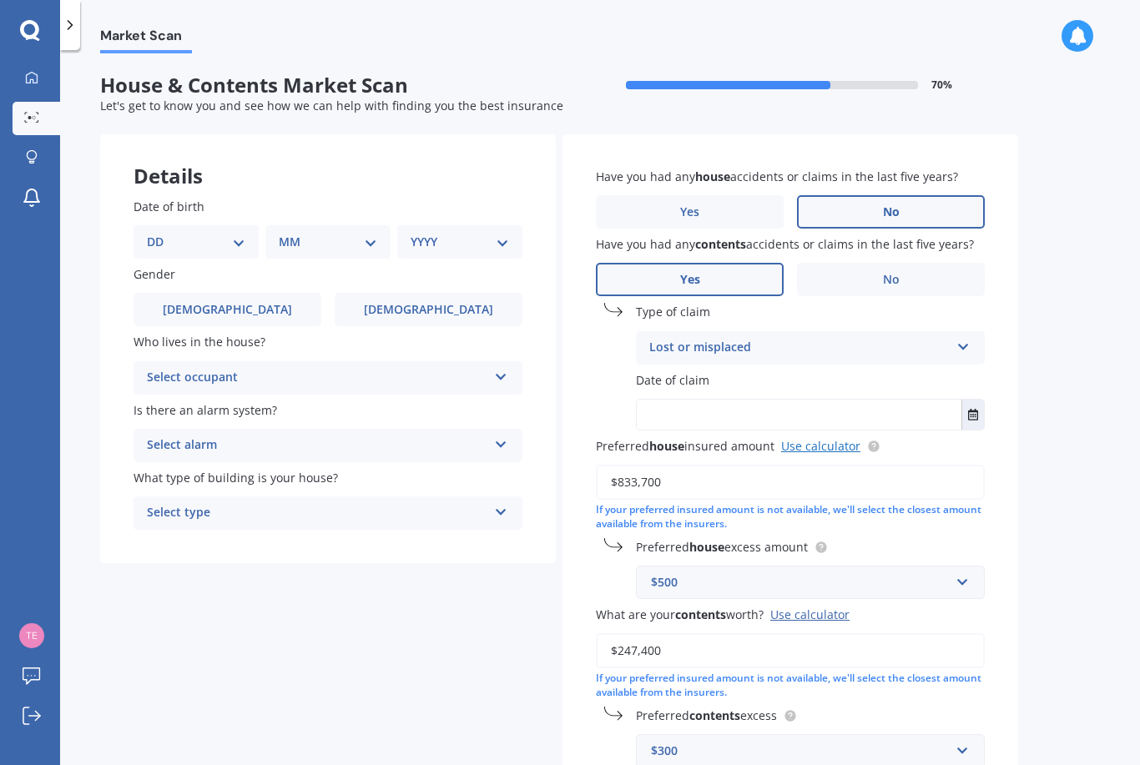
click at [835, 441] on link "Use calculator" at bounding box center [820, 446] width 79 height 16
click at [955, 581] on input "text" at bounding box center [805, 583] width 334 height 32
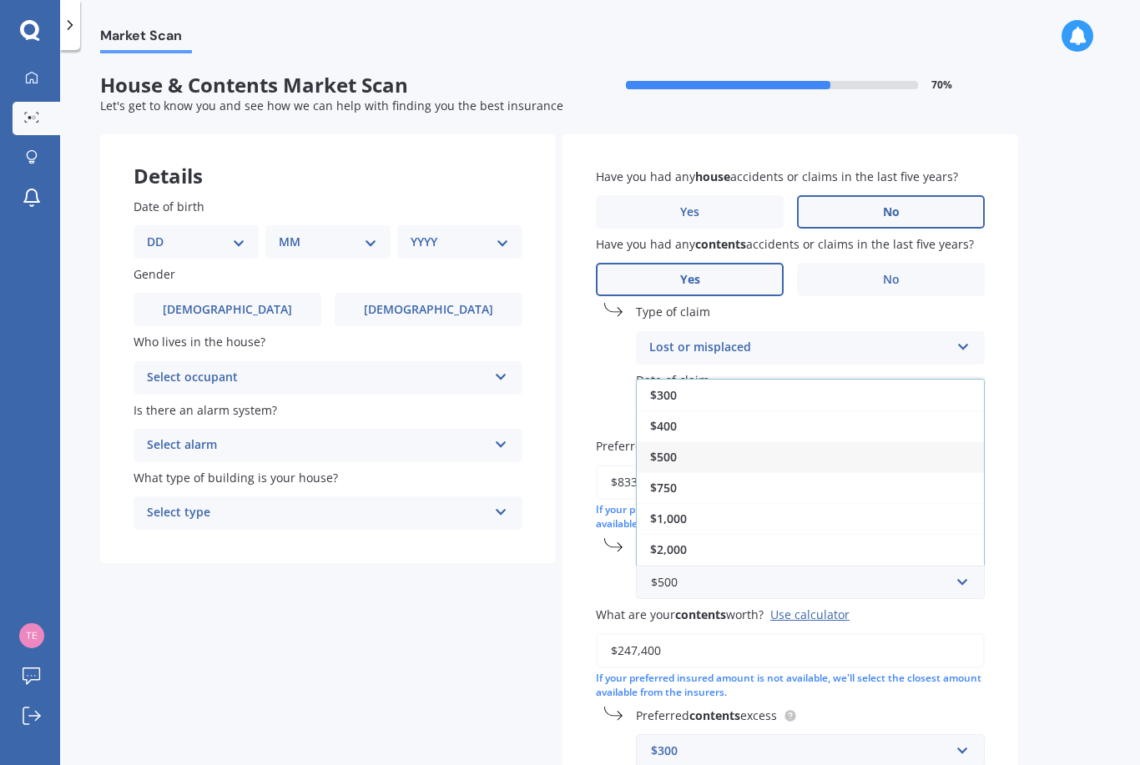
click at [1036, 591] on div "Market Scan House & Contents Market Scan 70 % Let's get to know you and see how…" at bounding box center [600, 410] width 1080 height 715
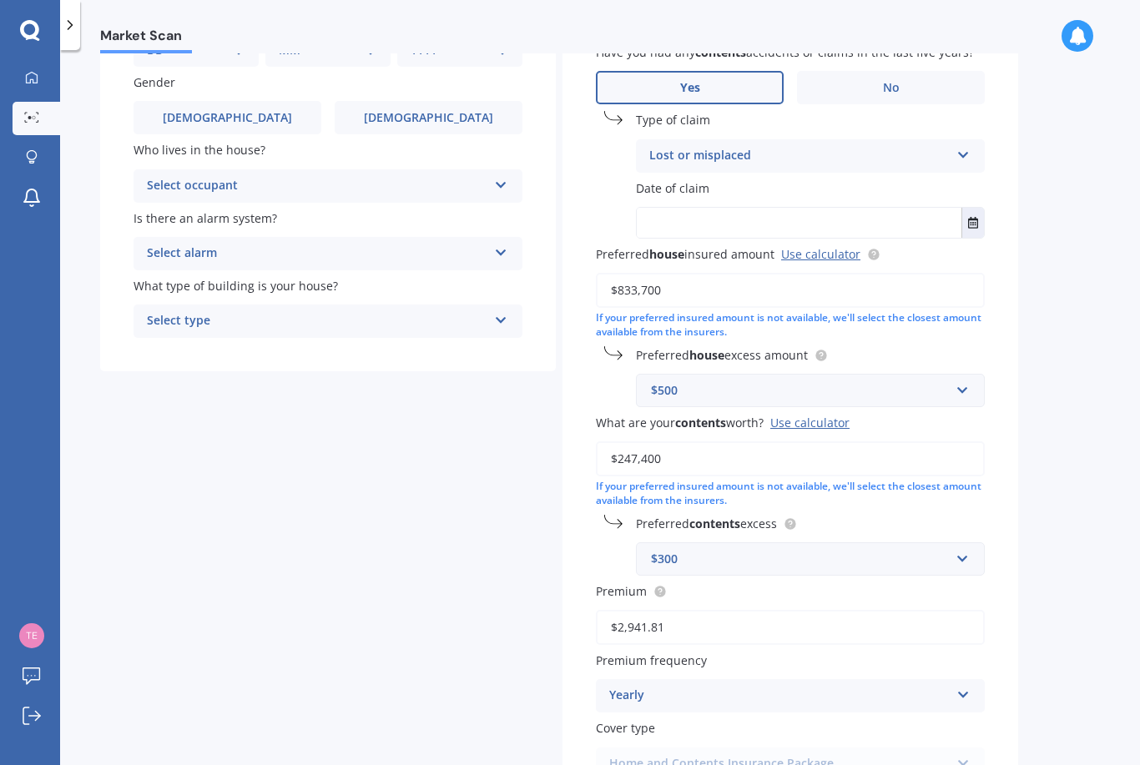
scroll to position [239, 0]
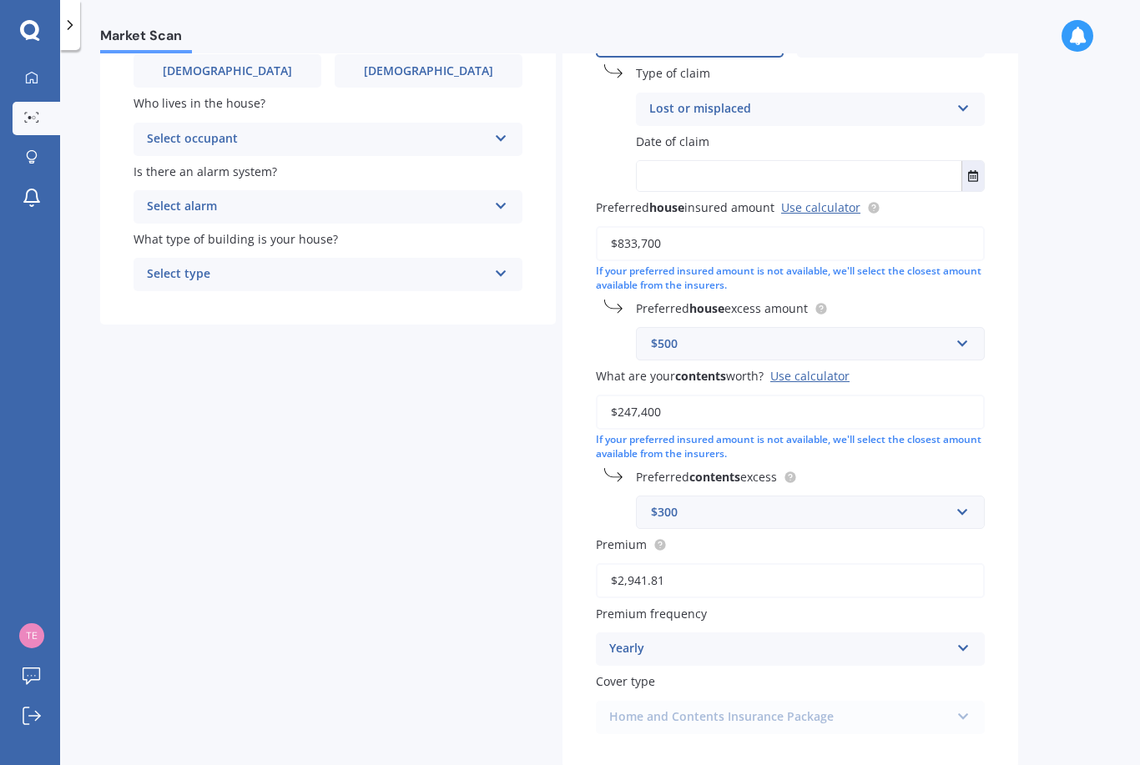
click at [815, 371] on div "Use calculator" at bounding box center [809, 376] width 79 height 16
click at [815, 395] on input "$247,400" at bounding box center [790, 412] width 389 height 35
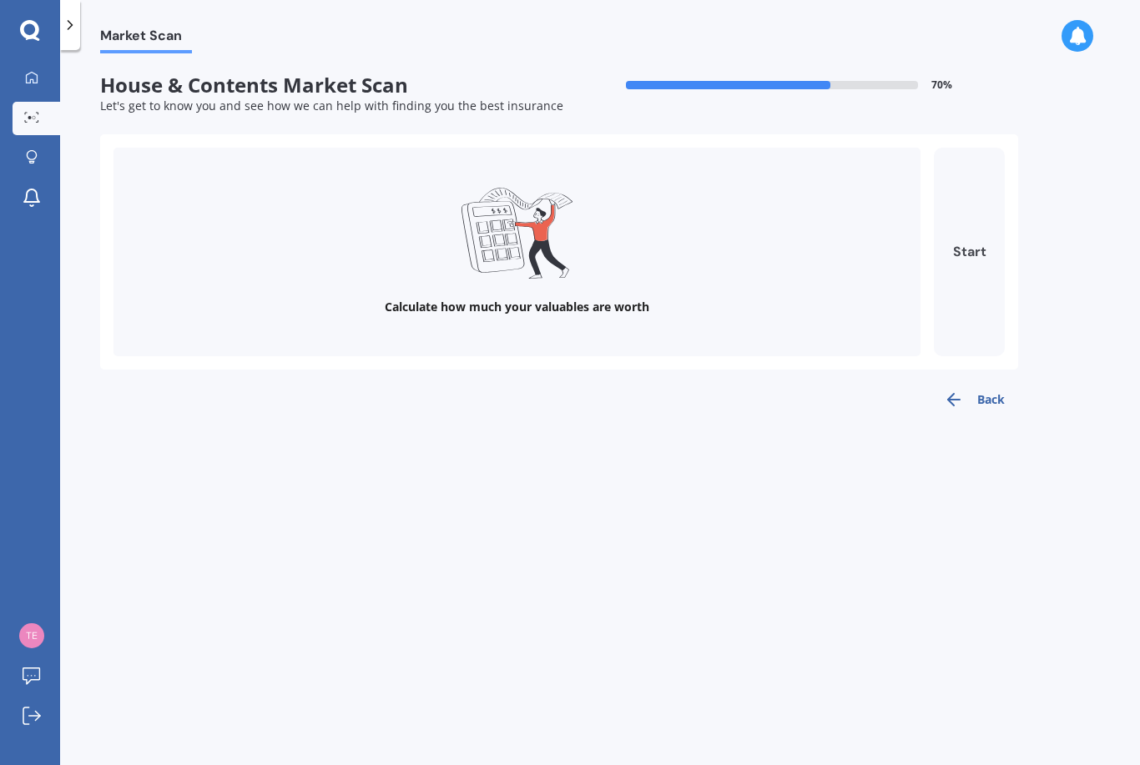
click at [983, 250] on button "Start" at bounding box center [969, 252] width 71 height 209
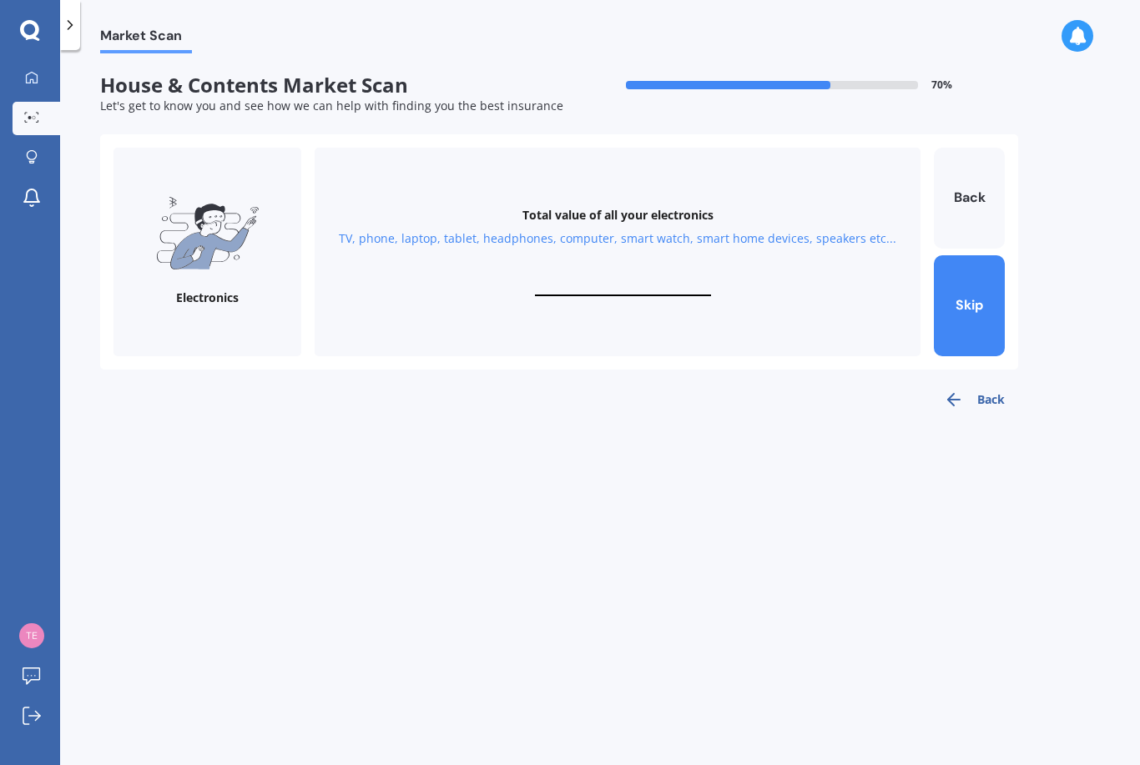
click at [660, 285] on input "text" at bounding box center [623, 288] width 176 height 16
type input "$20,000"
click at [964, 305] on button "Next" at bounding box center [969, 305] width 71 height 101
click at [658, 283] on input "text" at bounding box center [623, 288] width 176 height 16
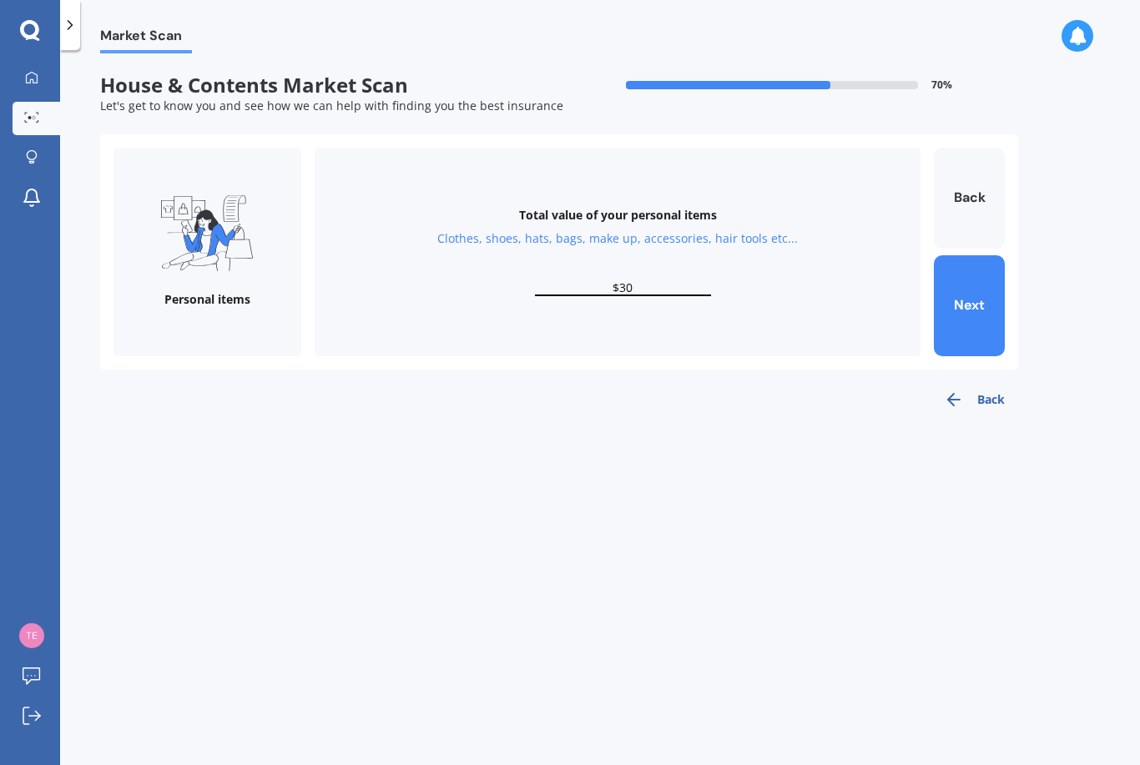
type input "$3"
type input "$40,000"
click at [963, 295] on button "Next" at bounding box center [969, 305] width 71 height 101
click at [979, 208] on button "Back" at bounding box center [969, 198] width 71 height 101
click at [680, 295] on input "$40,000" at bounding box center [623, 288] width 176 height 16
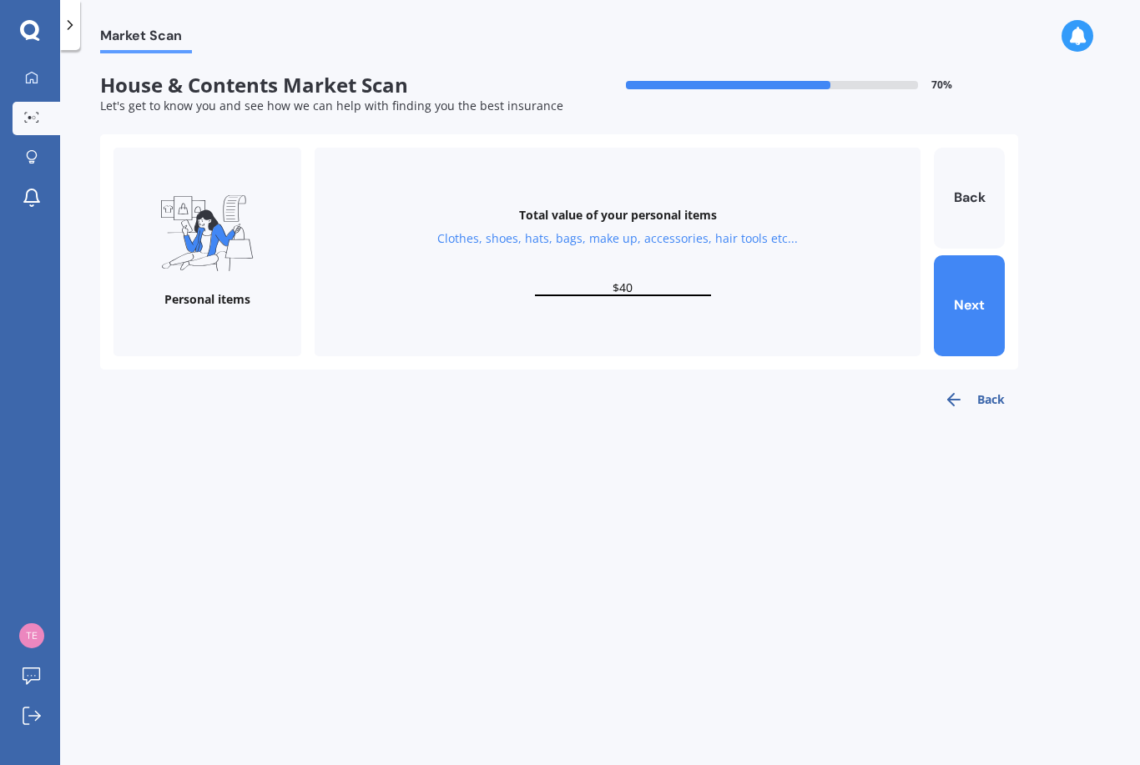
type input "$4"
type input "$60,000"
click at [973, 299] on button "Next" at bounding box center [969, 305] width 71 height 101
click at [668, 280] on input "text" at bounding box center [623, 288] width 176 height 16
type input "$40,000"
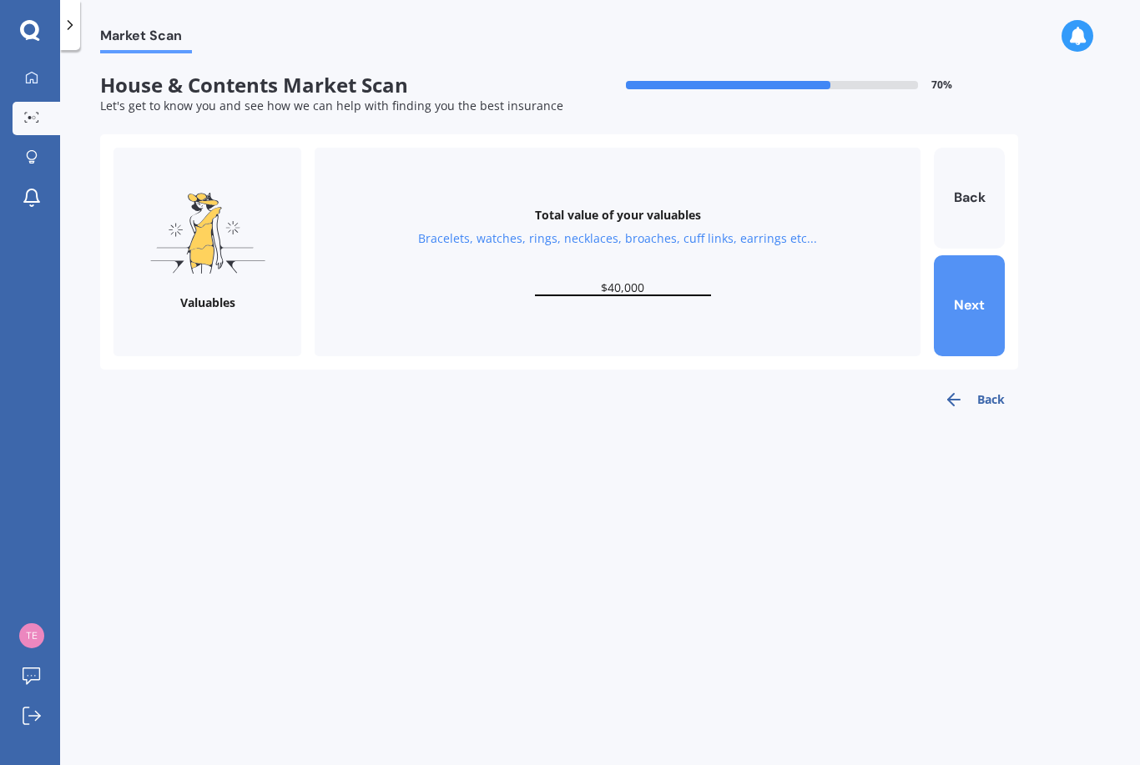
click at [980, 305] on button "Next" at bounding box center [969, 305] width 71 height 101
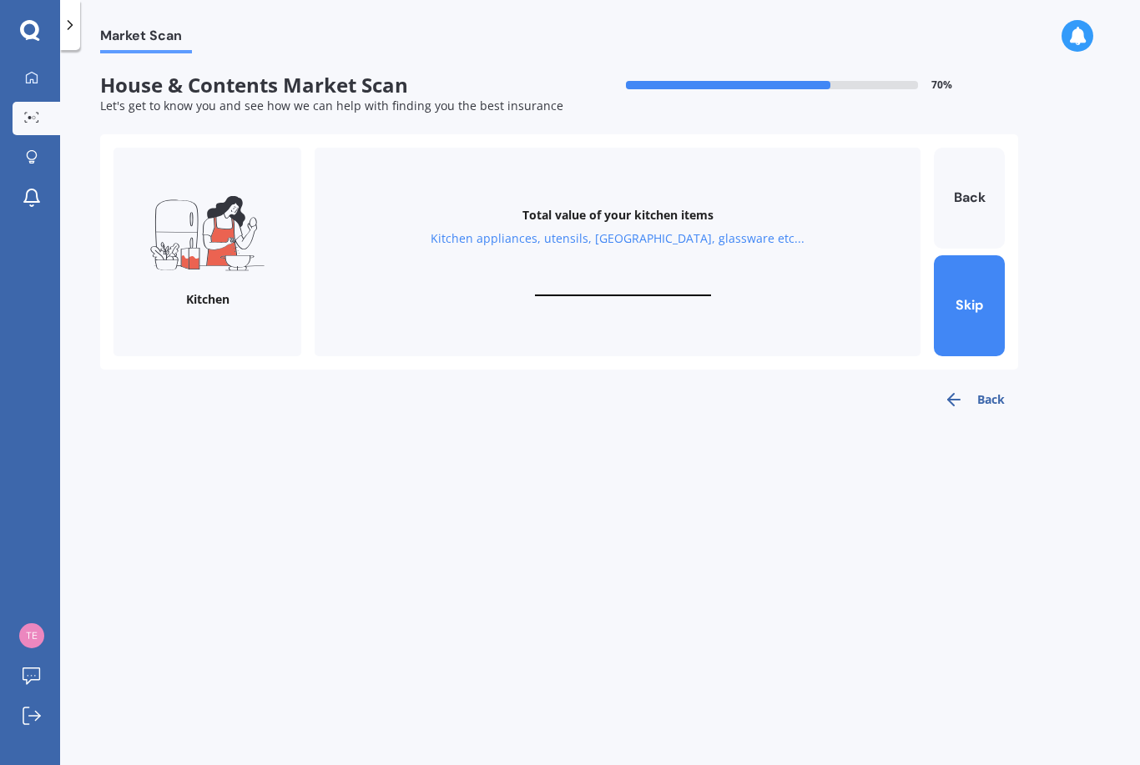
click at [664, 290] on input "text" at bounding box center [623, 288] width 176 height 16
type input "$30,000"
click at [981, 281] on button "Next" at bounding box center [969, 305] width 71 height 101
click at [628, 290] on input "text" at bounding box center [623, 288] width 176 height 16
type input "$60,000"
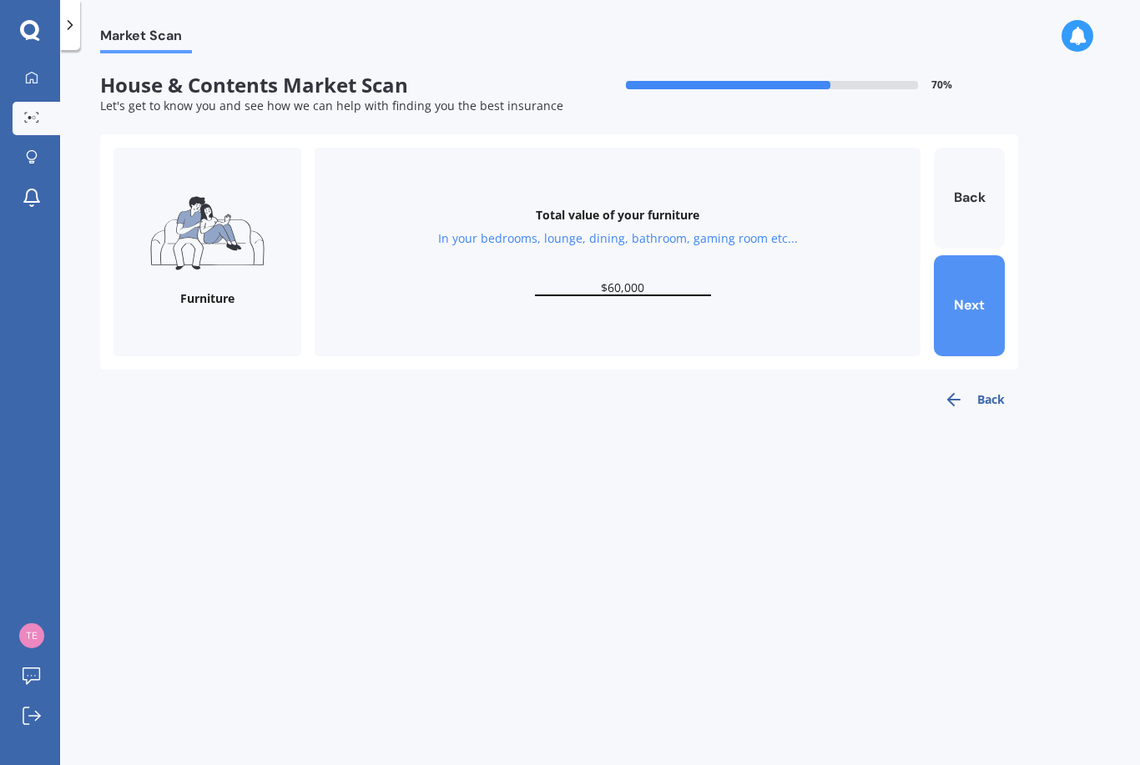
click at [963, 314] on button "Next" at bounding box center [969, 305] width 71 height 101
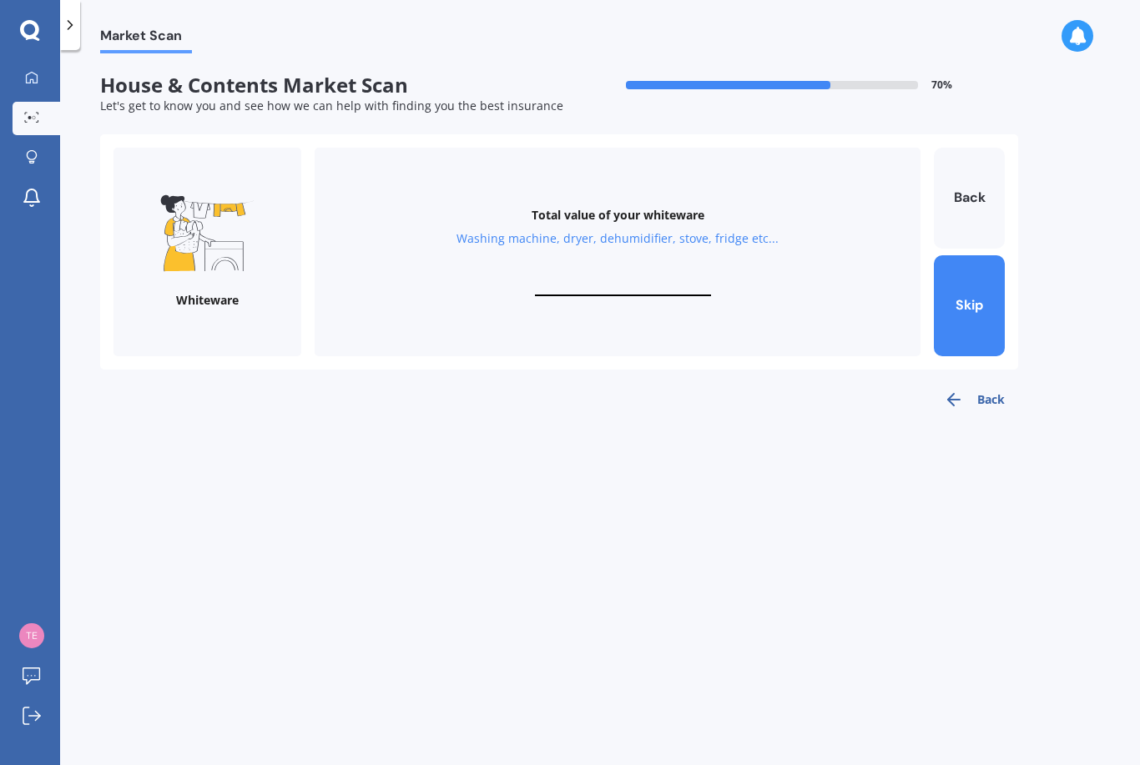
click at [665, 285] on input "text" at bounding box center [623, 288] width 176 height 16
type input "$50,000"
click at [948, 310] on button "Next" at bounding box center [969, 305] width 71 height 101
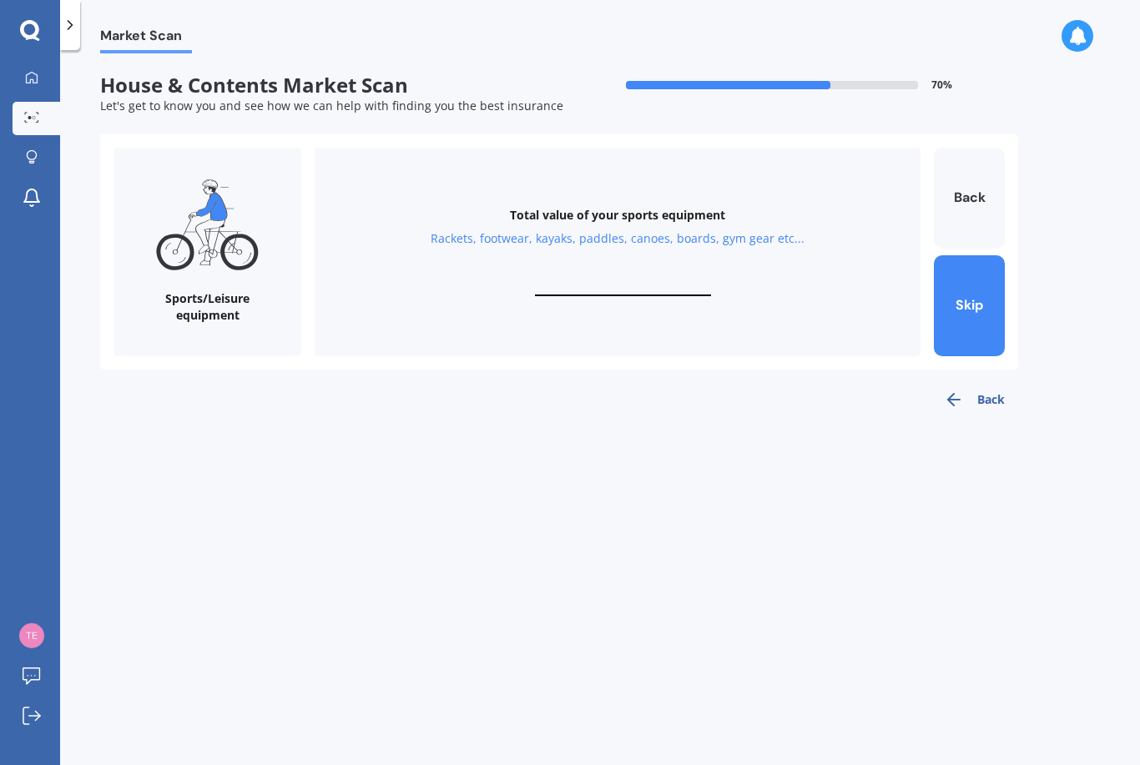
click at [653, 289] on input "text" at bounding box center [623, 288] width 176 height 16
type input "$10,000"
click at [977, 315] on button "Next" at bounding box center [969, 305] width 71 height 101
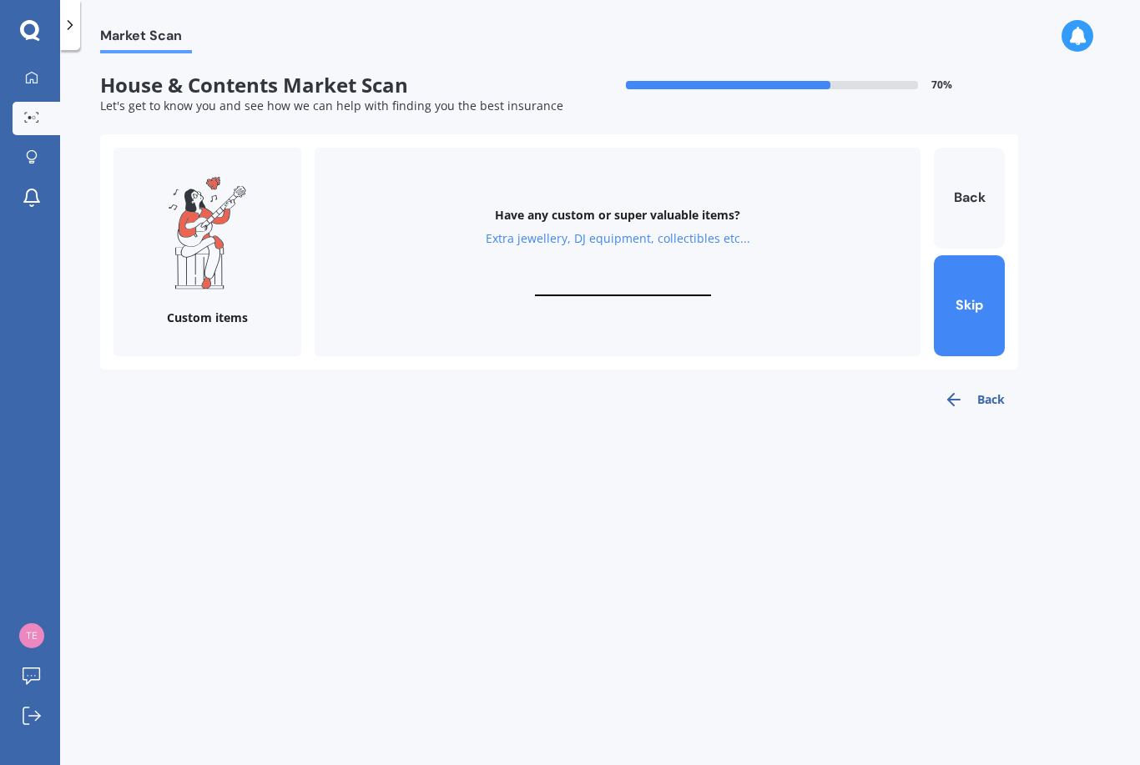
click at [666, 288] on input "text" at bounding box center [623, 288] width 176 height 16
type input "$7,000"
click at [998, 297] on button "Finish" at bounding box center [969, 305] width 71 height 101
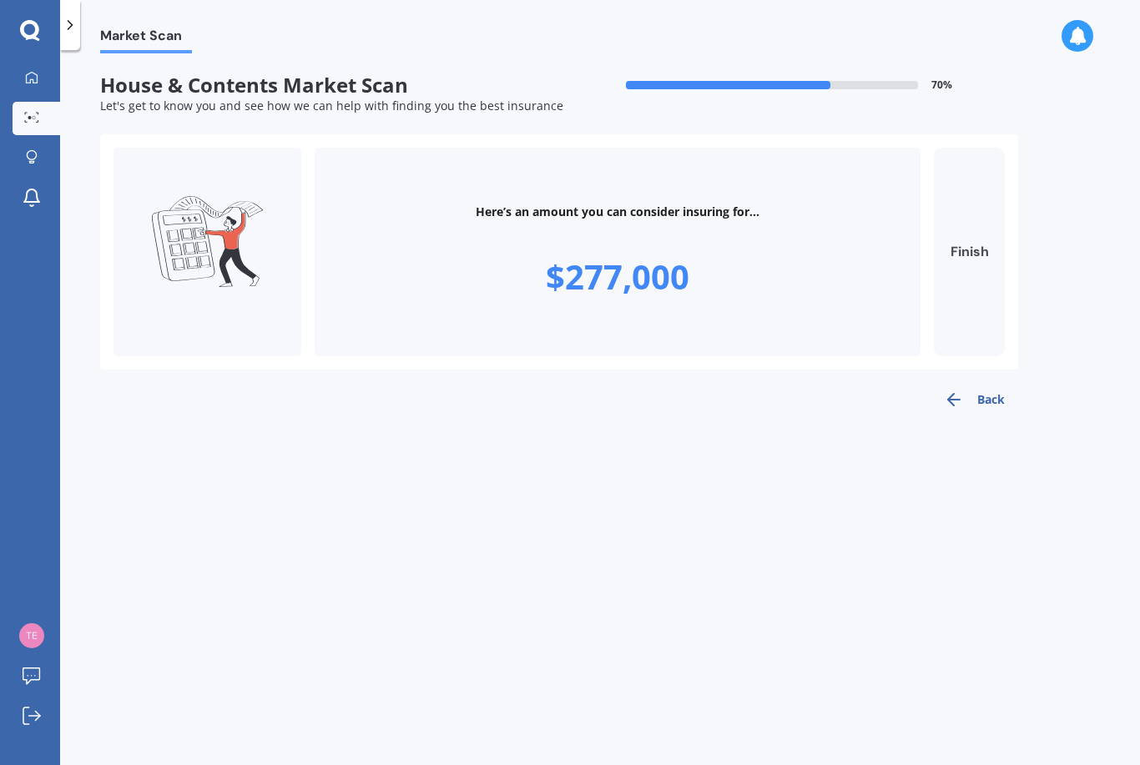
click at [970, 271] on button "Finish" at bounding box center [969, 252] width 71 height 209
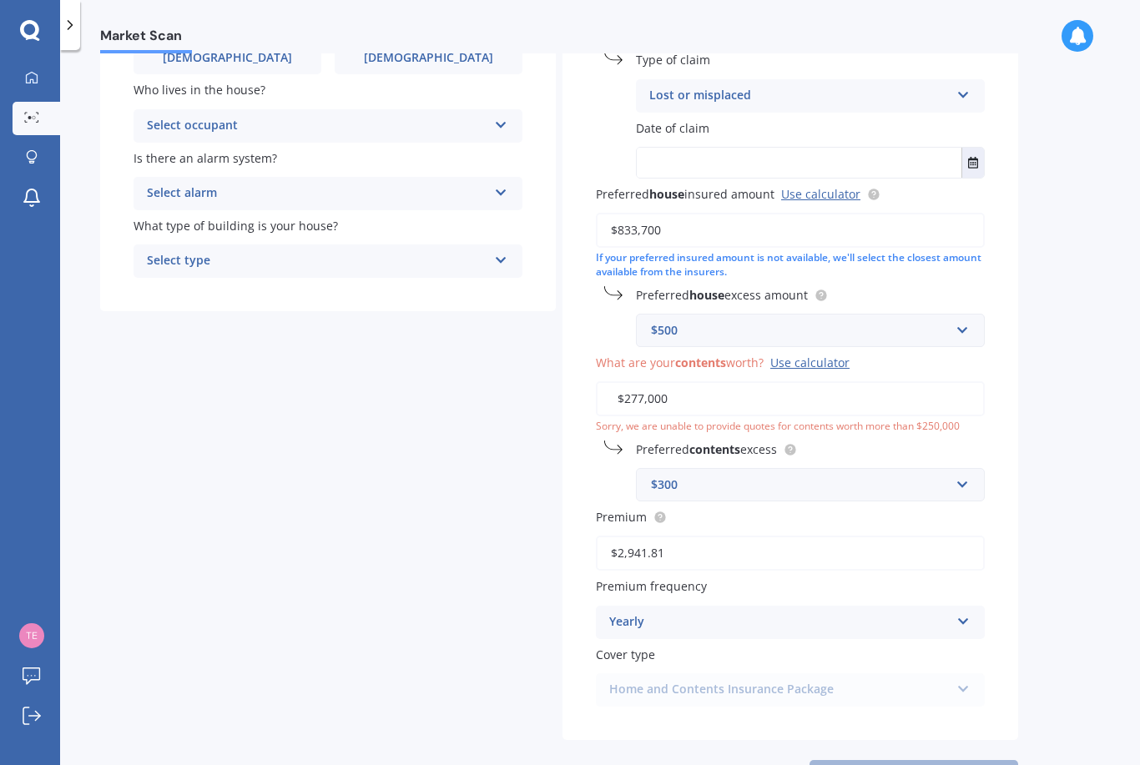
scroll to position [251, 0]
click at [923, 397] on input "$277,000" at bounding box center [790, 399] width 389 height 35
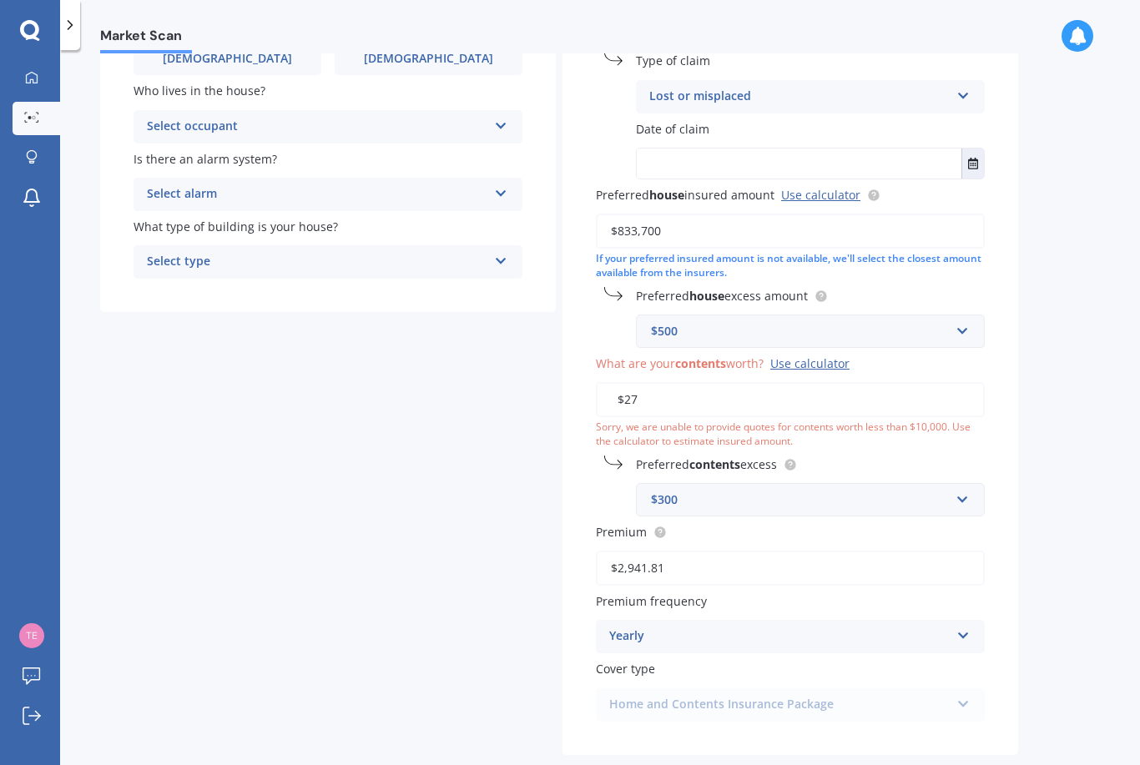
type input "$2"
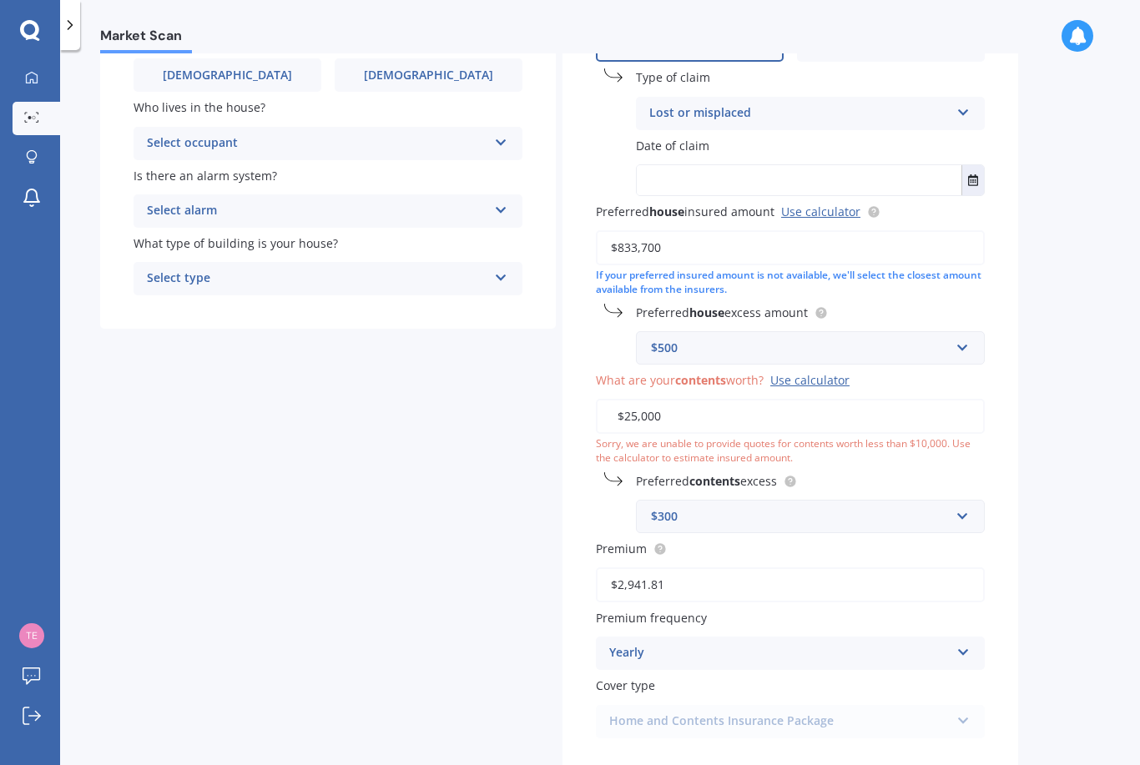
type input "$250,000"
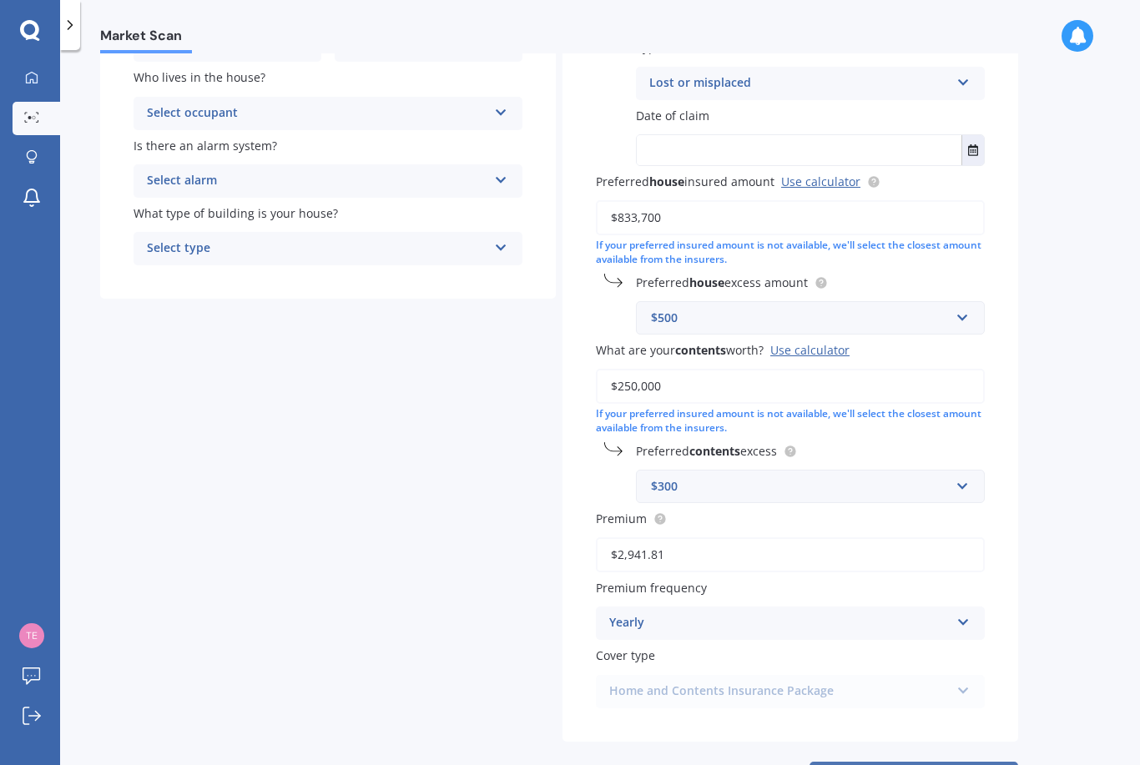
click at [953, 762] on button "Next" at bounding box center [913, 778] width 209 height 32
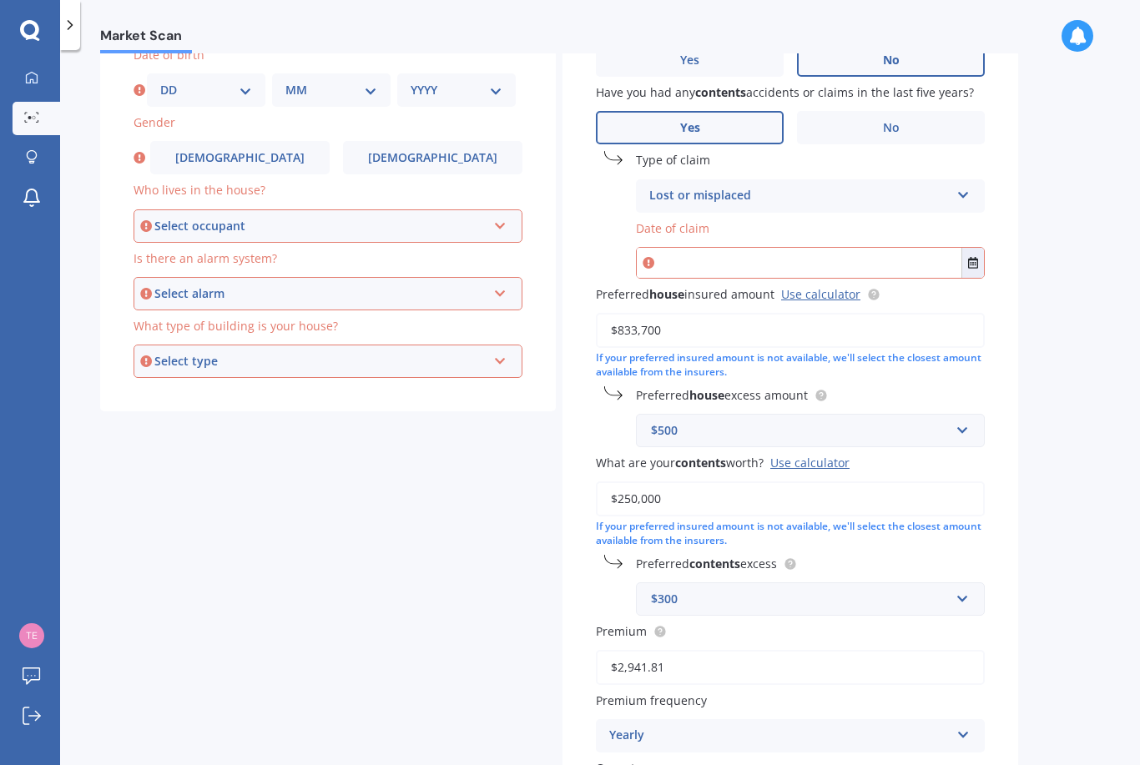
scroll to position [142, 0]
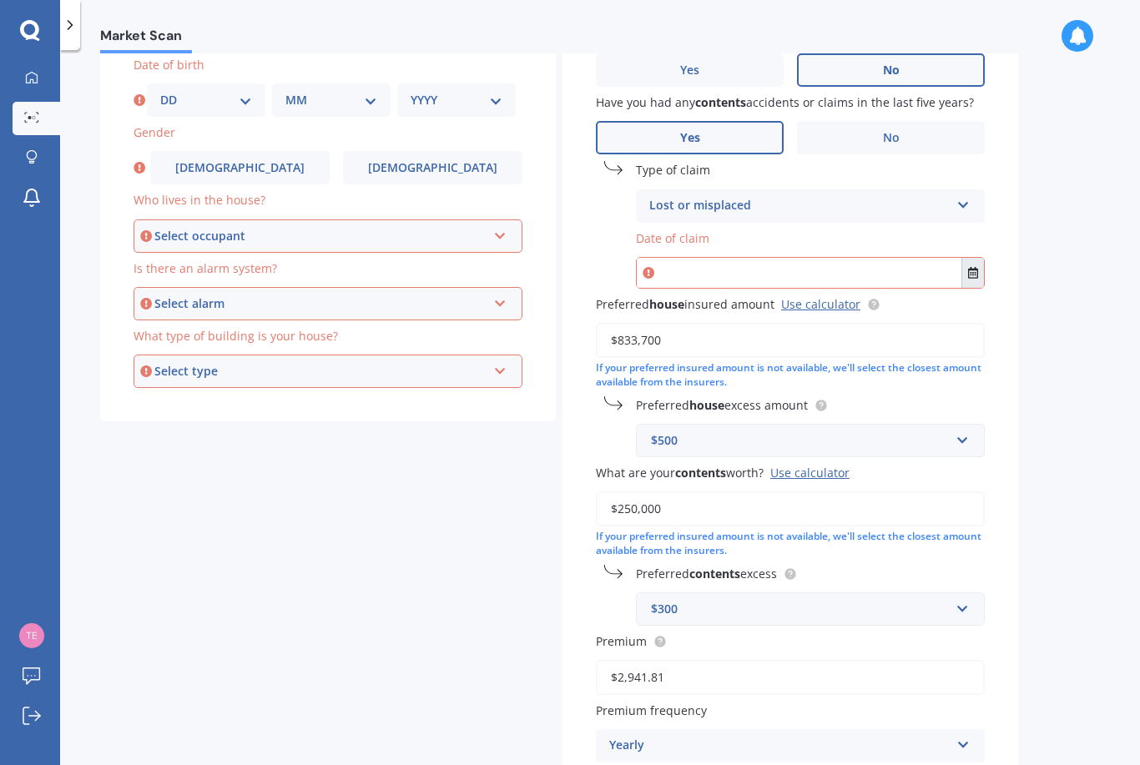
click at [971, 258] on button "Select date" at bounding box center [972, 273] width 23 height 30
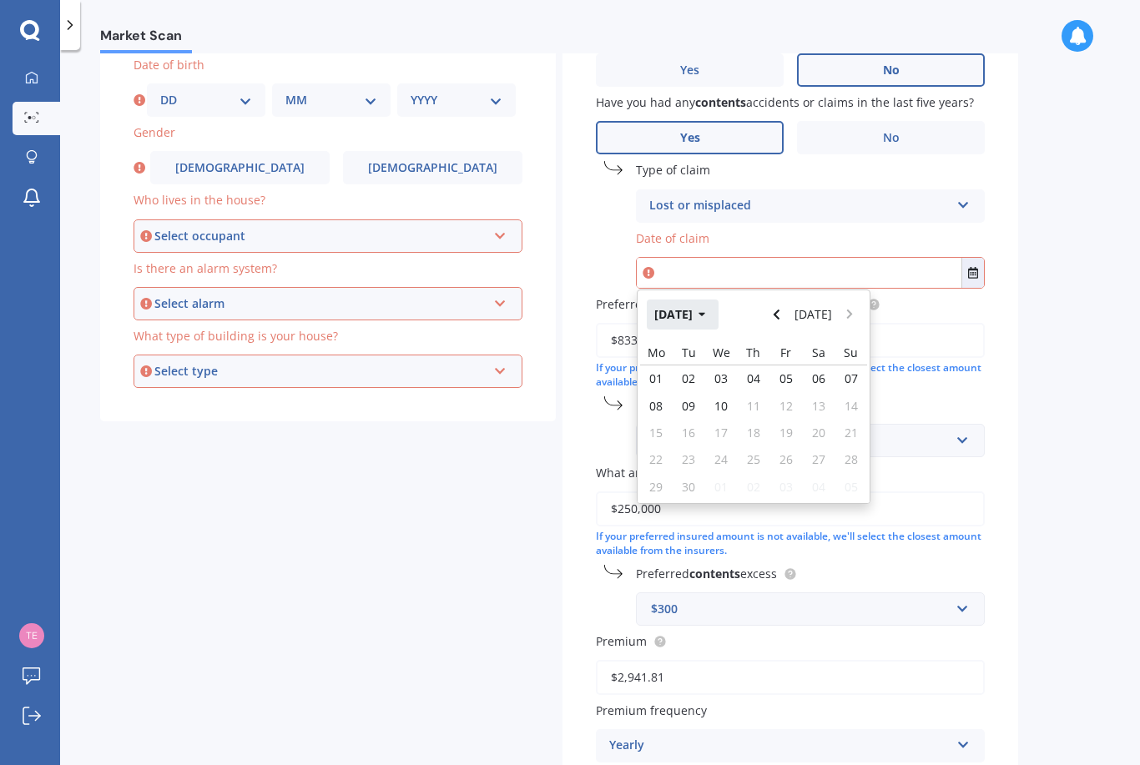
click at [714, 315] on button "[DATE]" at bounding box center [683, 315] width 72 height 30
click at [692, 316] on button "2025" at bounding box center [677, 315] width 60 height 30
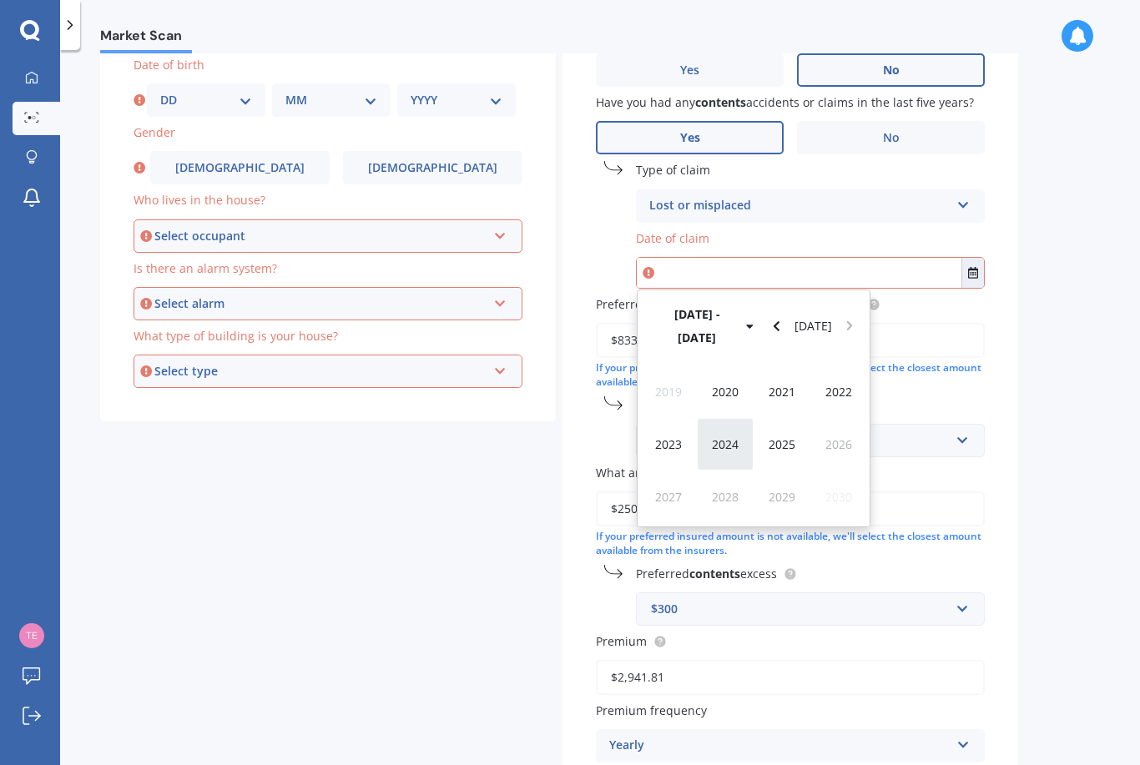
click at [736, 436] on span "2024" at bounding box center [725, 444] width 27 height 16
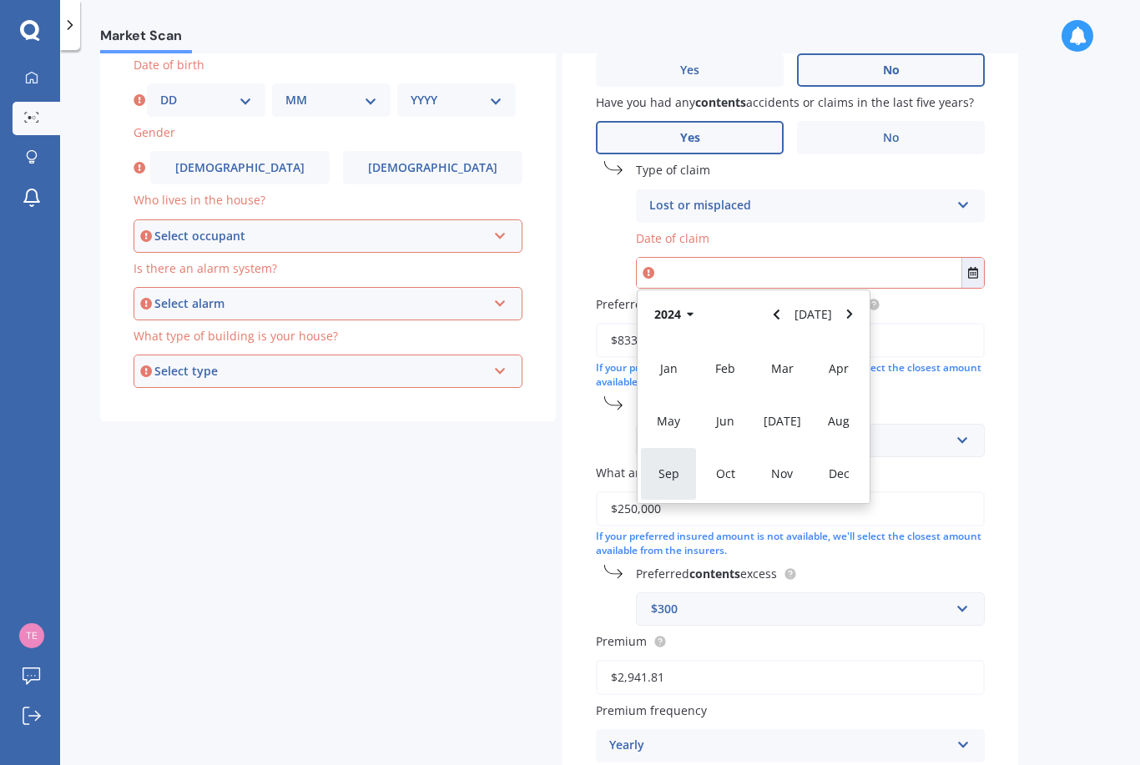
click at [673, 476] on span "Sep" at bounding box center [668, 474] width 21 height 16
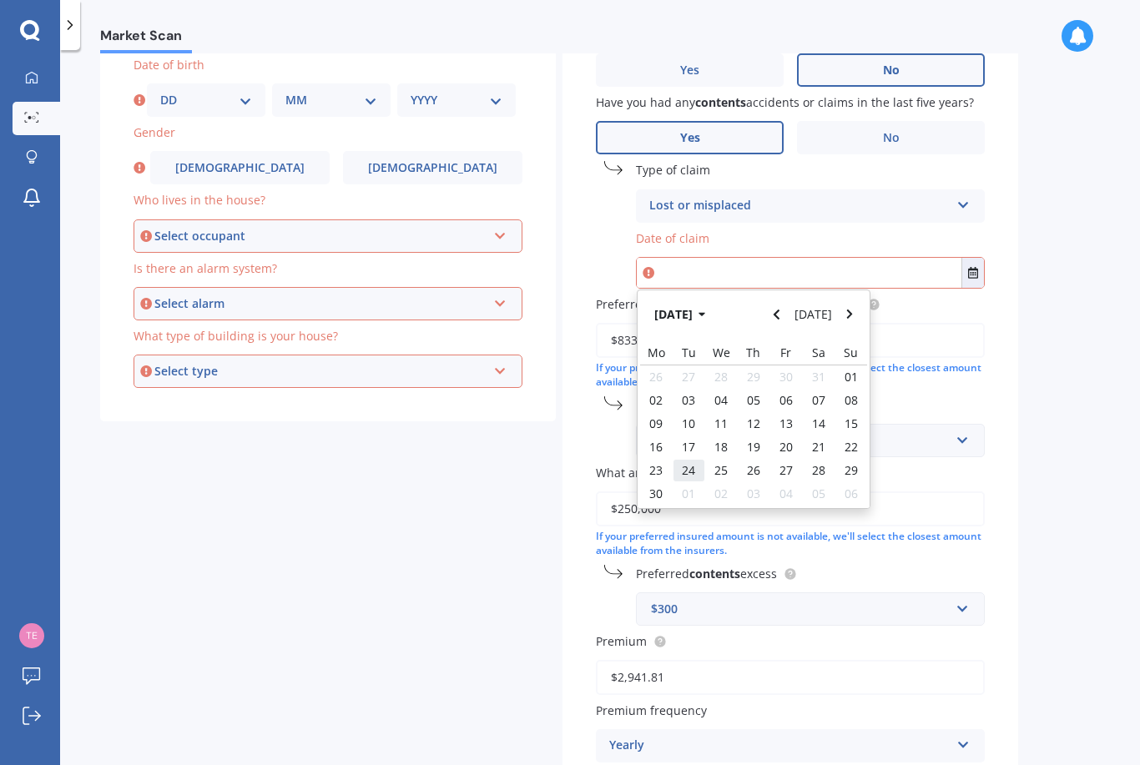
click at [696, 472] on div "24" at bounding box center [689, 470] width 33 height 23
type input "[DATE]"
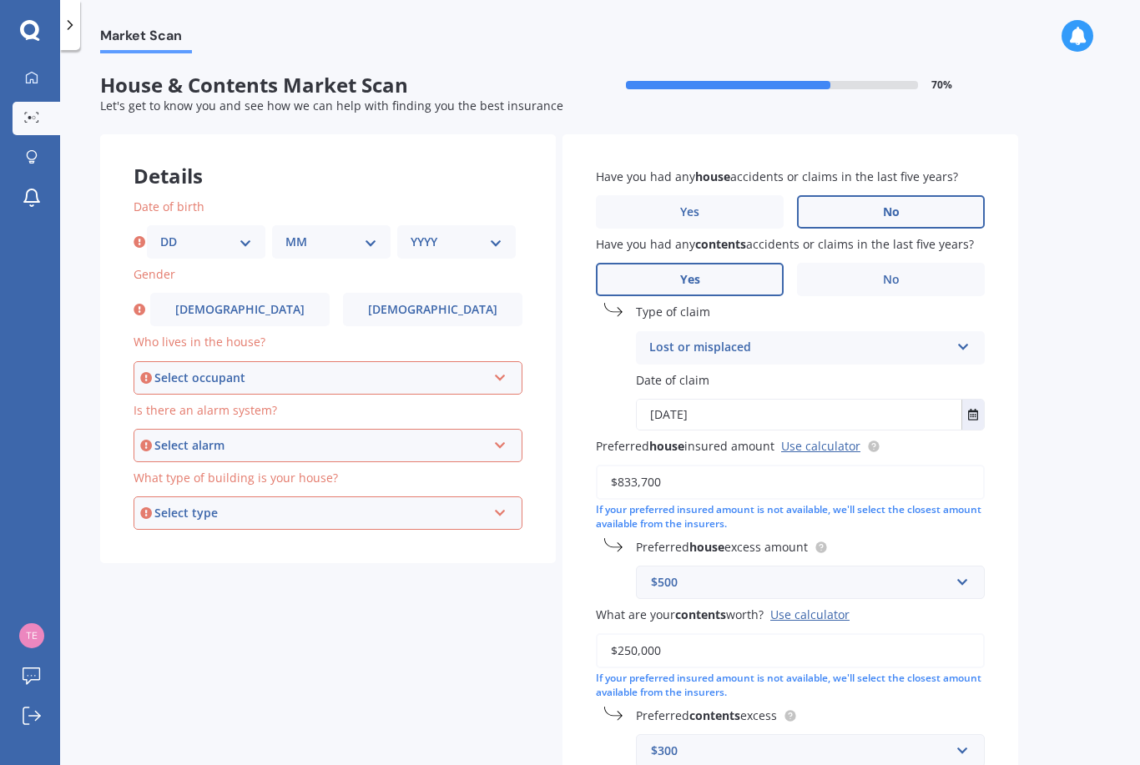
scroll to position [0, 0]
click at [231, 247] on select "DD 01 02 03 04 05 06 07 08 09 10 11 12 13 14 15 16 17 18 19 20 21 22 23 24 25 2…" at bounding box center [206, 242] width 92 height 18
select select "08"
click at [345, 240] on select "MM 01 02 03 04 05 06 07 08 09 10 11 12" at bounding box center [331, 242] width 92 height 18
select select "08"
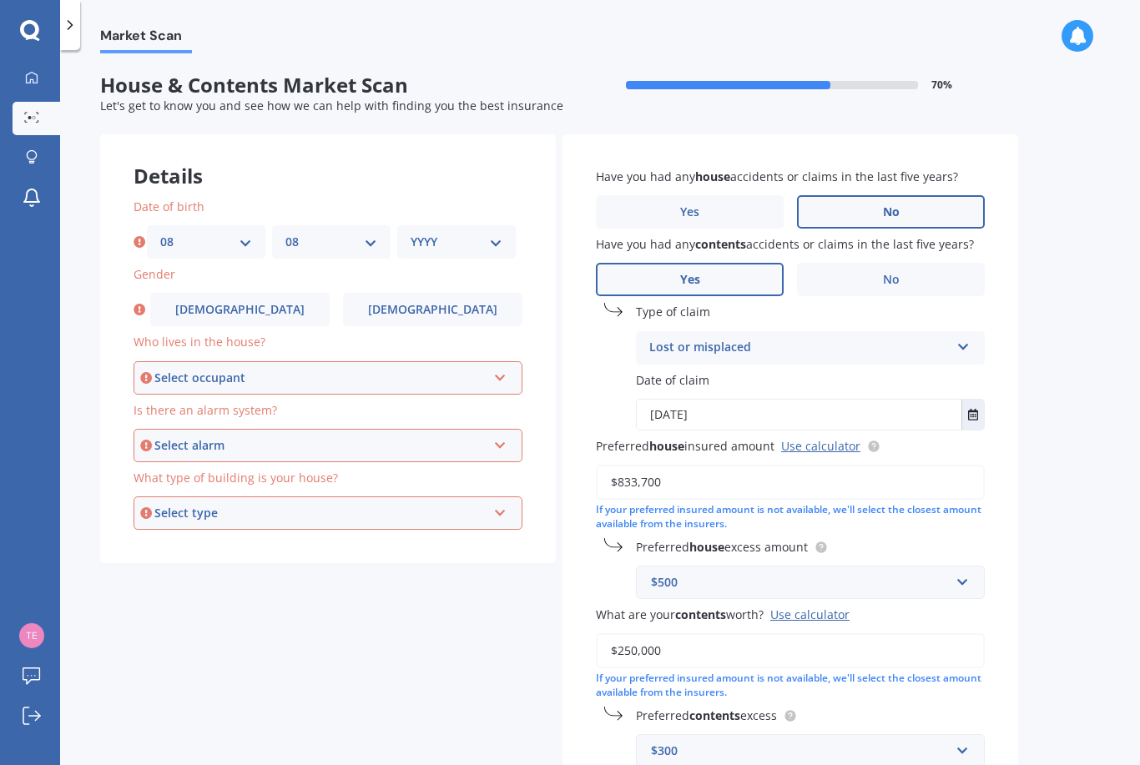
click at [500, 245] on select "YYYY 2009 2008 2007 2006 2005 2004 2003 2002 2001 2000 1999 1998 1997 1996 1995…" at bounding box center [457, 242] width 92 height 18
click at [506, 233] on select "YYYY 2009 2008 2007 2006 2005 2004 2003 2002 2001 2000 1999 1998 1997 1996 1995…" at bounding box center [460, 242] width 98 height 18
select select "1969"
click at [260, 320] on label "[DEMOGRAPHIC_DATA]" at bounding box center [239, 309] width 179 height 33
click at [0, 0] on input "[DEMOGRAPHIC_DATA]" at bounding box center [0, 0] width 0 height 0
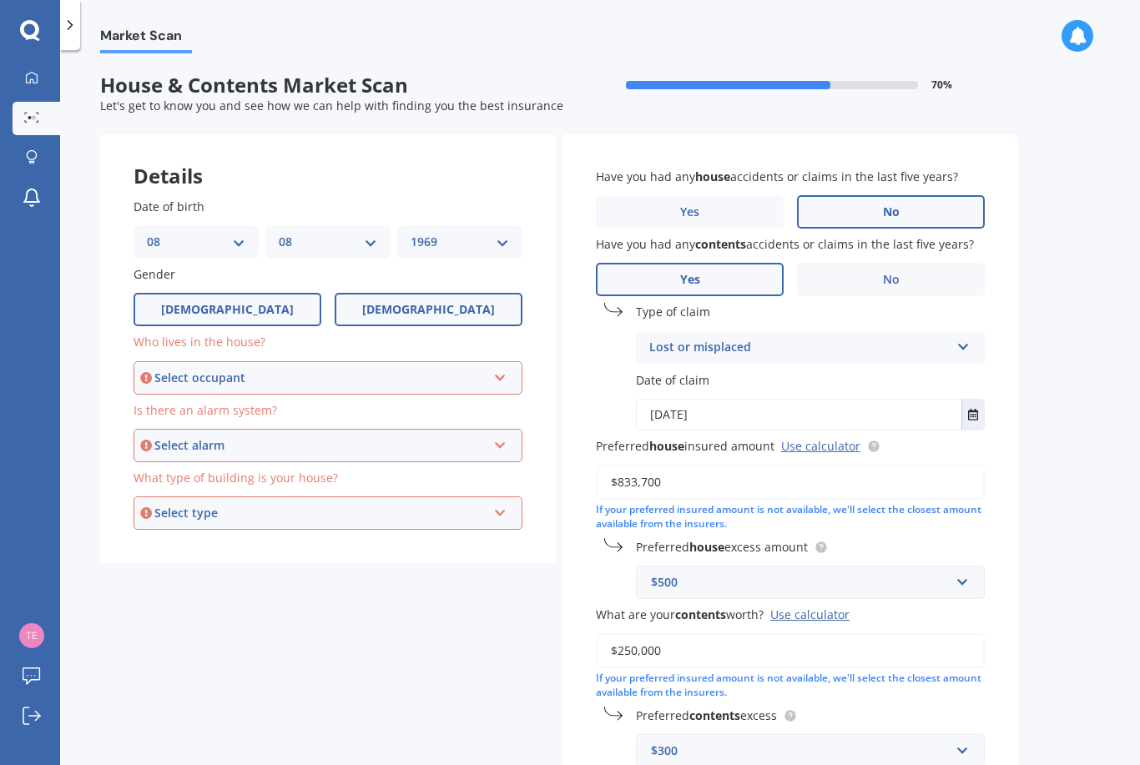
click at [412, 313] on span "[DEMOGRAPHIC_DATA]" at bounding box center [428, 310] width 133 height 14
click at [0, 0] on input "[DEMOGRAPHIC_DATA]" at bounding box center [0, 0] width 0 height 0
click at [504, 372] on icon at bounding box center [500, 375] width 14 height 12
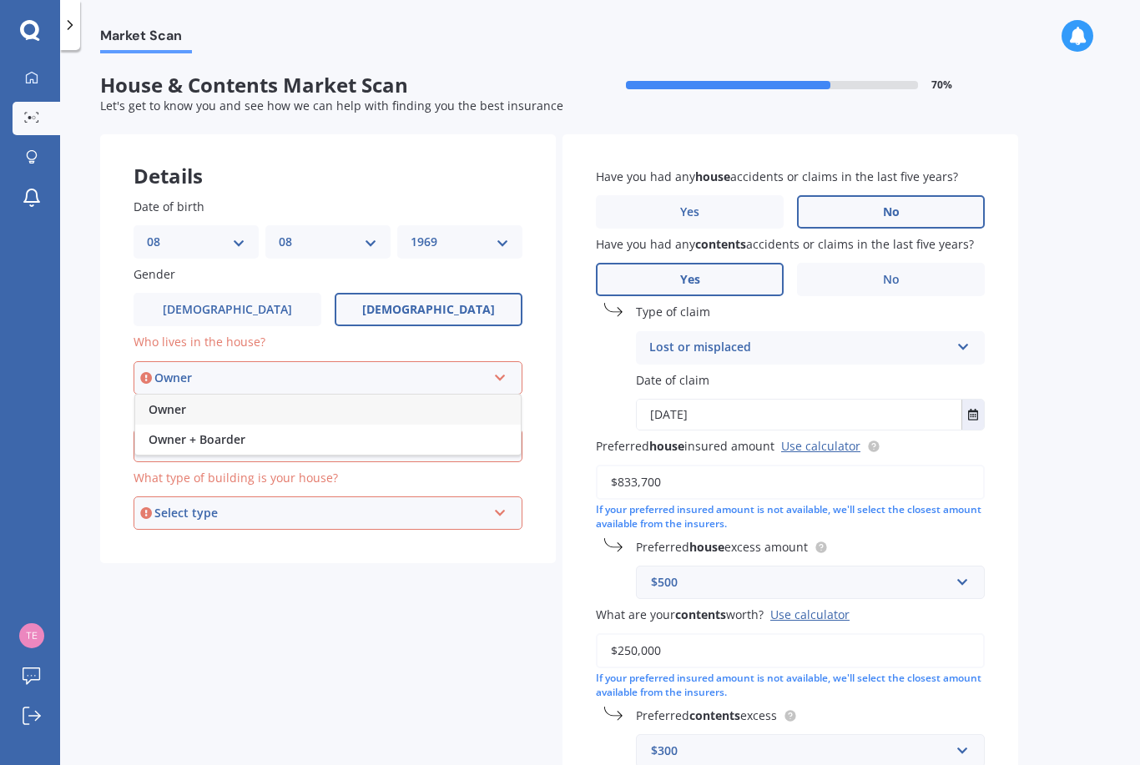
click at [480, 398] on div "Owner" at bounding box center [328, 410] width 386 height 30
click at [502, 436] on icon at bounding box center [500, 442] width 14 height 12
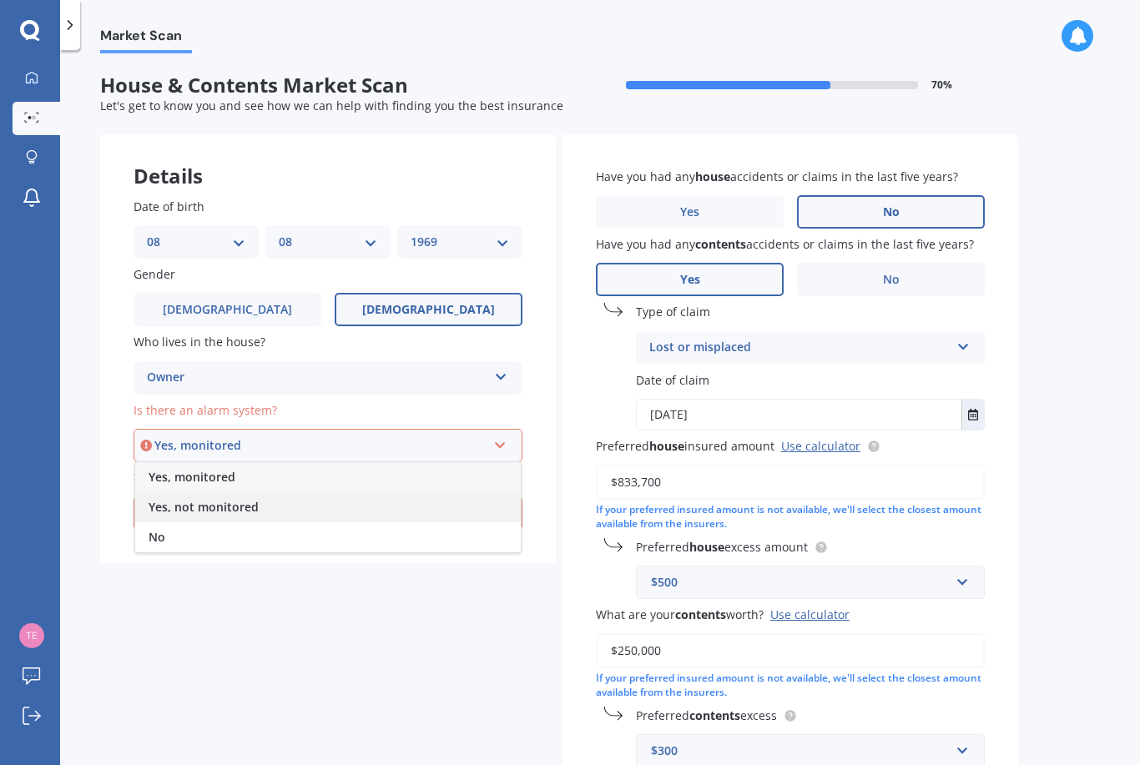
click at [457, 502] on div "Yes, not monitored" at bounding box center [328, 507] width 386 height 30
click at [469, 515] on div "Select type Freestanding Multi-unit (in a block of 6 or less) Multi-unit (in a …" at bounding box center [328, 513] width 389 height 33
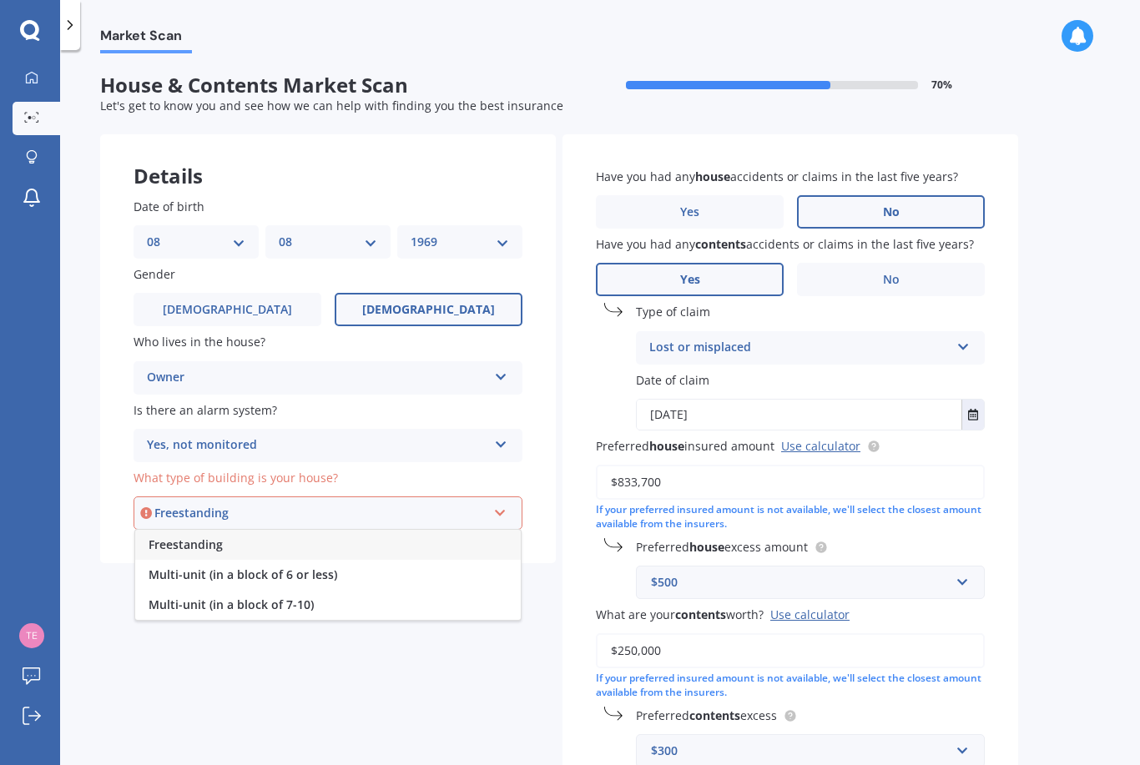
click at [449, 540] on div "Freestanding" at bounding box center [328, 545] width 386 height 30
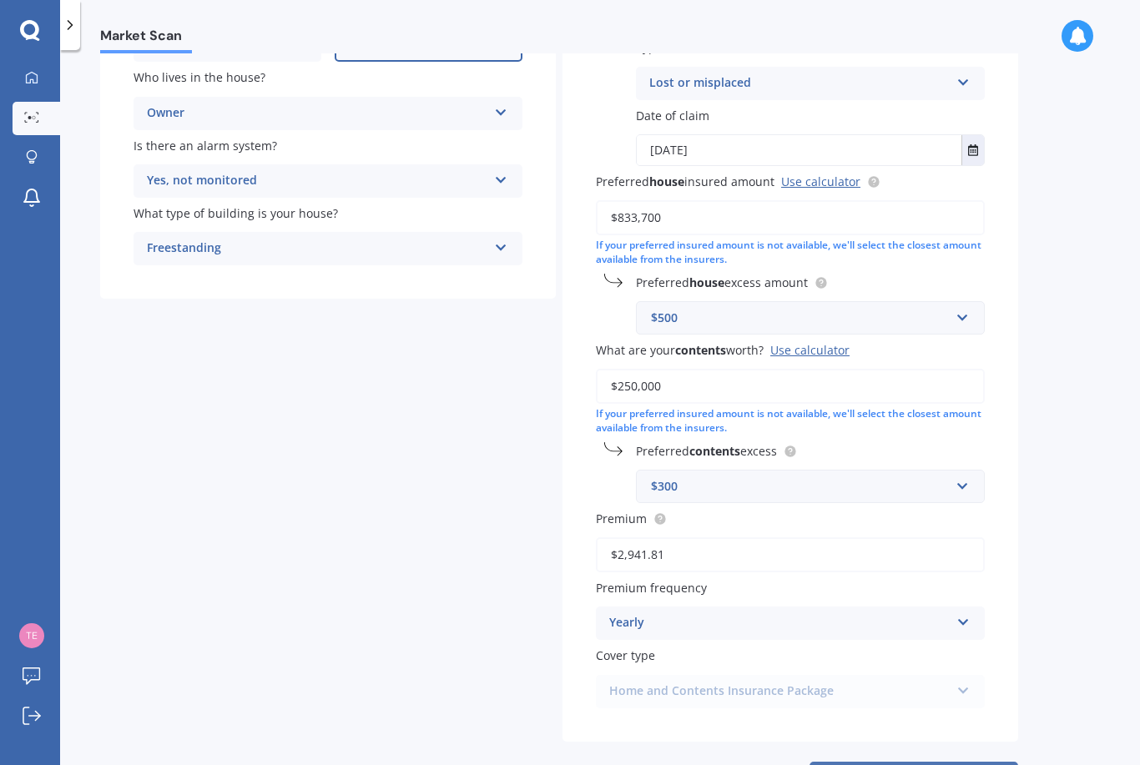
click at [925, 762] on button "Next" at bounding box center [913, 778] width 209 height 32
select select "08"
select select "1969"
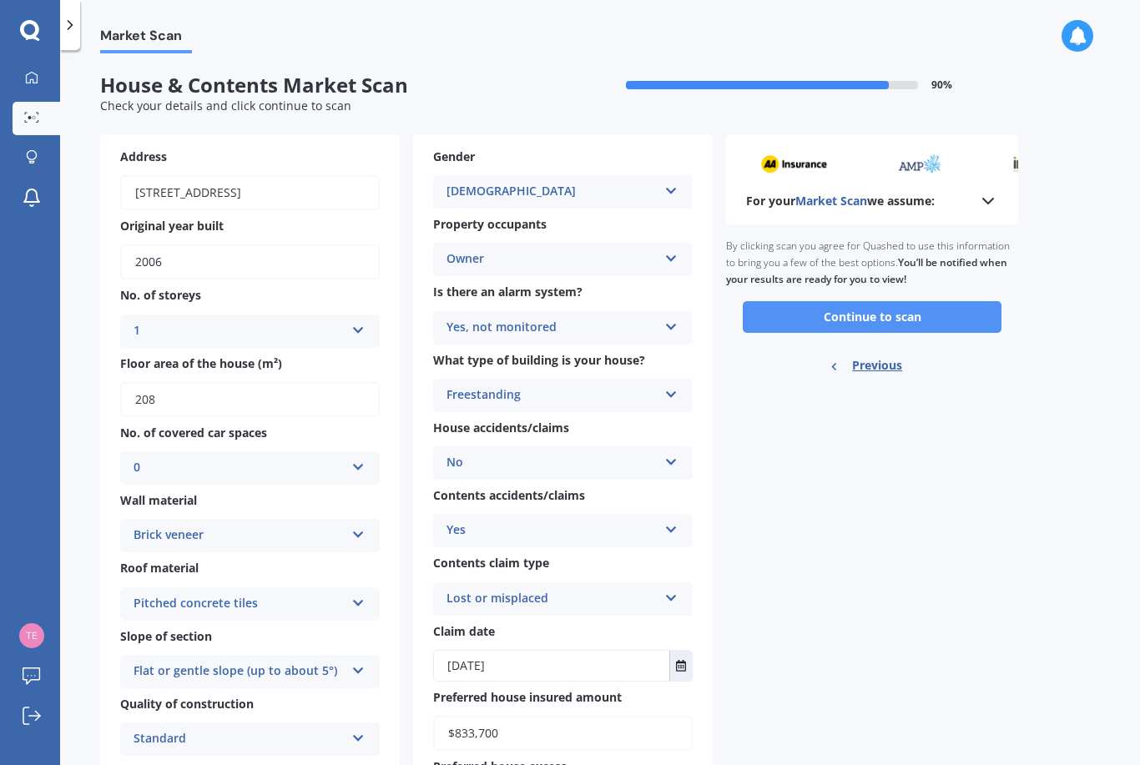
click at [940, 317] on button "Continue to scan" at bounding box center [872, 317] width 259 height 32
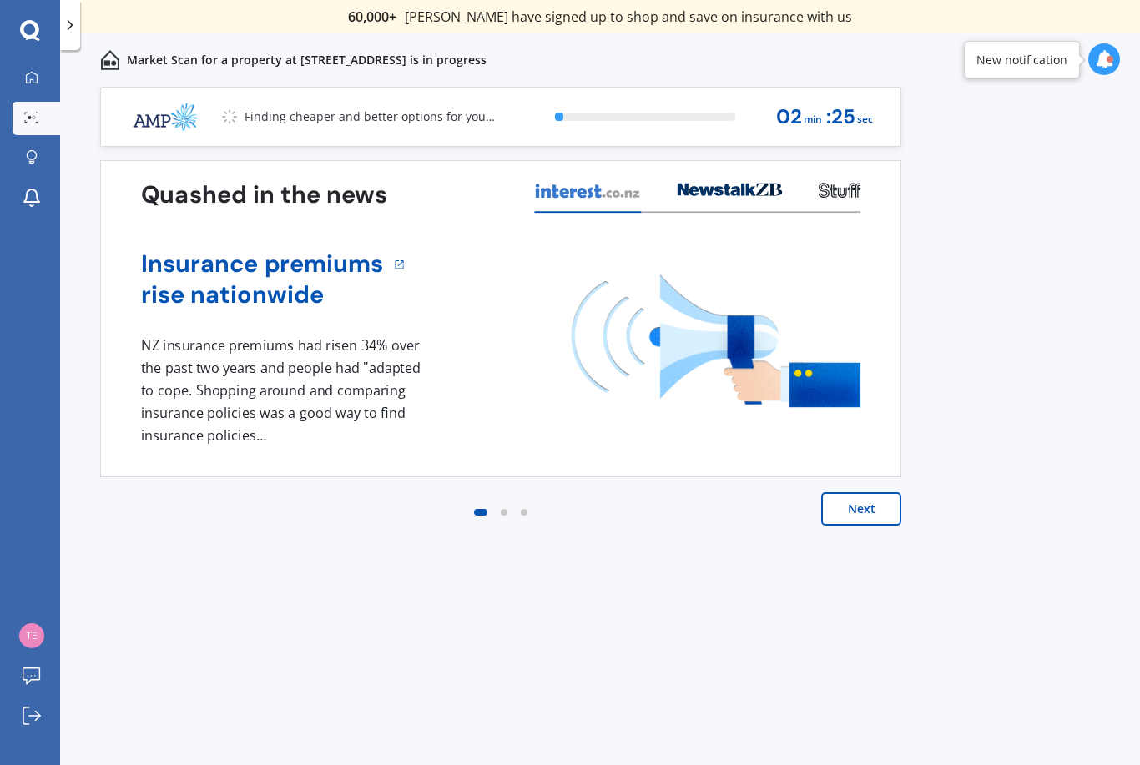
click at [857, 518] on button "Next" at bounding box center [861, 508] width 80 height 33
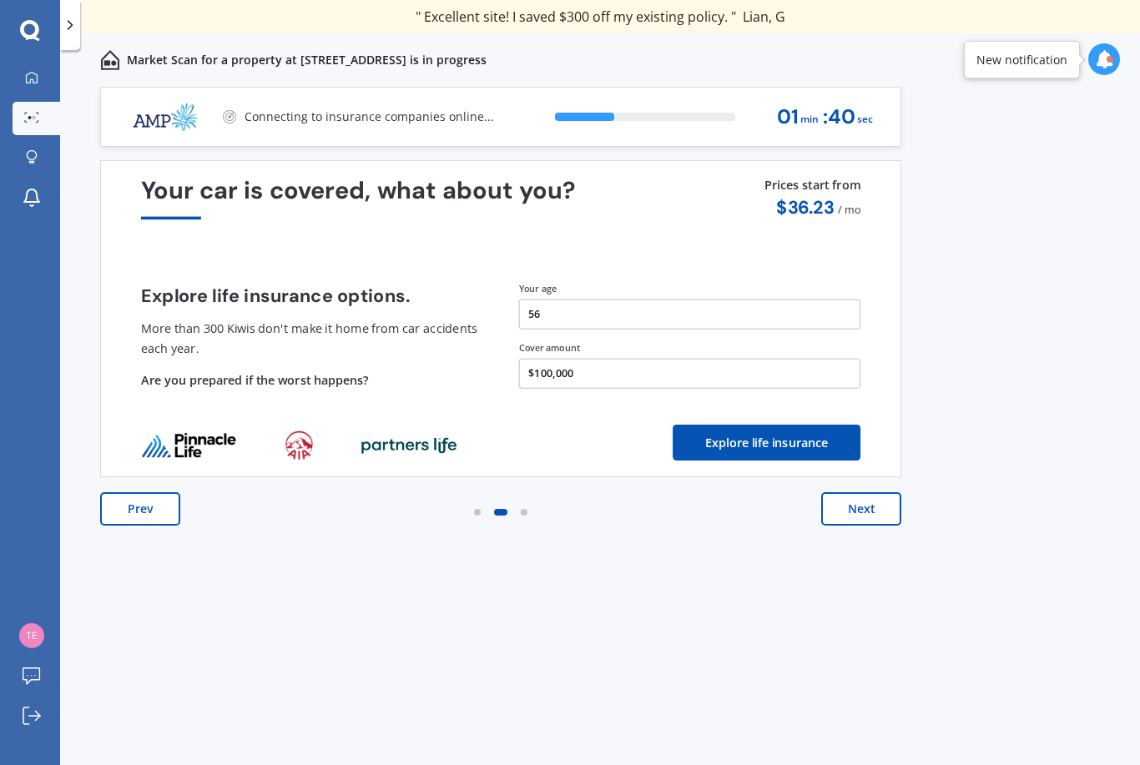
click at [1111, 66] on icon at bounding box center [1104, 59] width 18 height 18
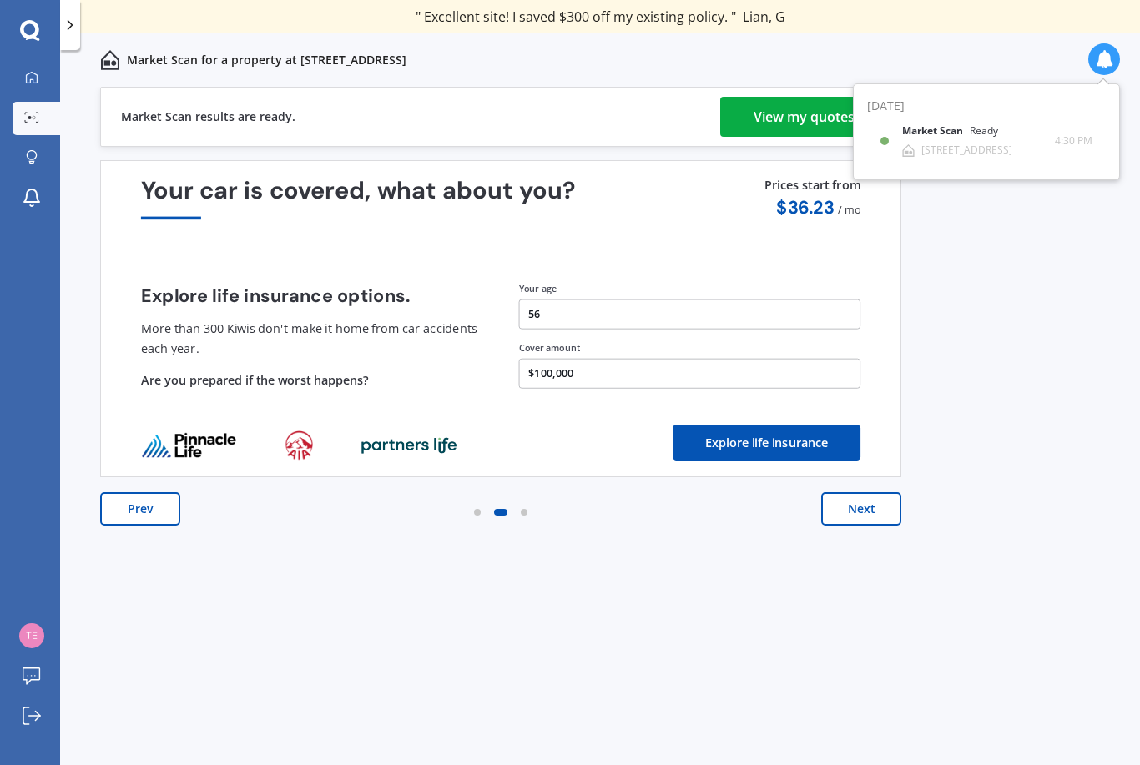
click at [802, 122] on div "View my quotes" at bounding box center [804, 117] width 101 height 40
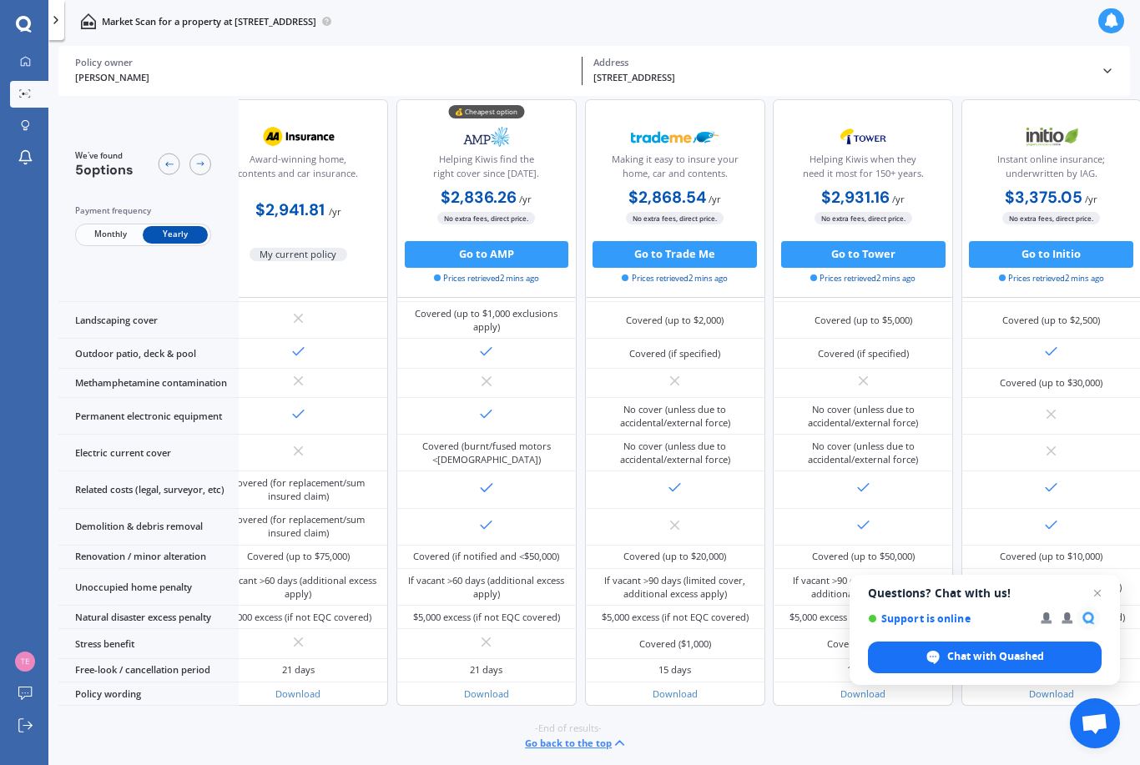
scroll to position [768, 39]
click at [1096, 597] on span "Close chat" at bounding box center [1097, 593] width 21 height 21
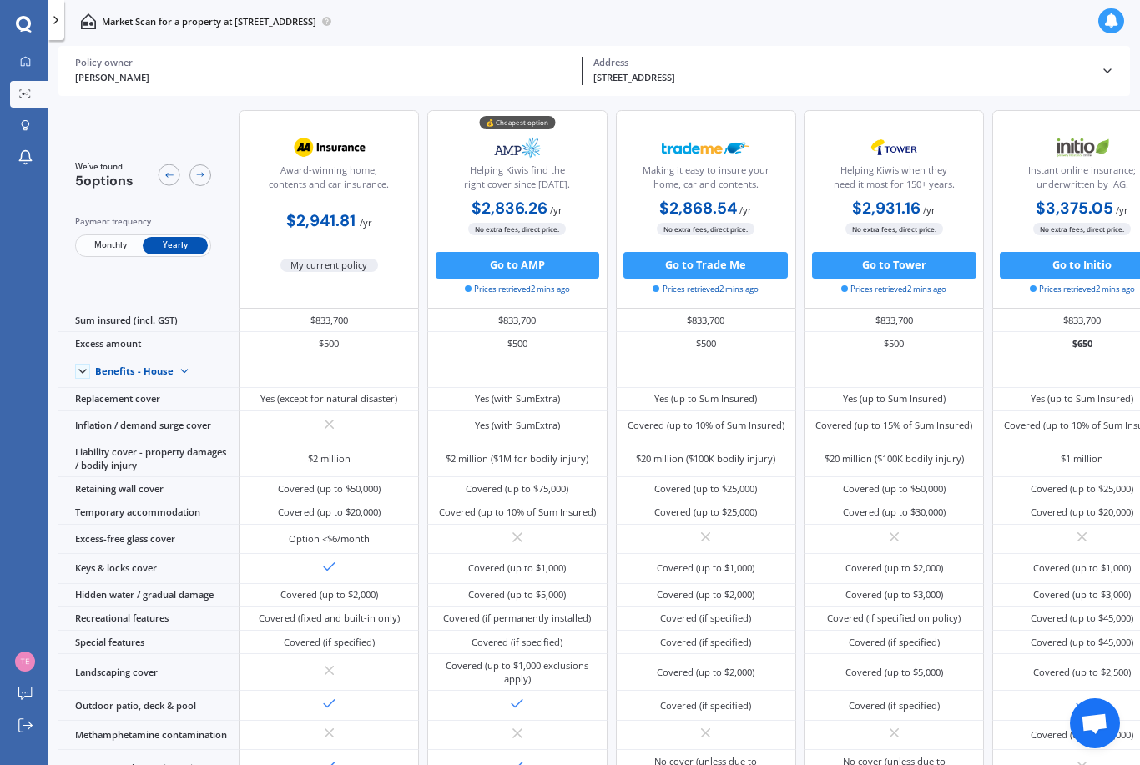
scroll to position [0, 0]
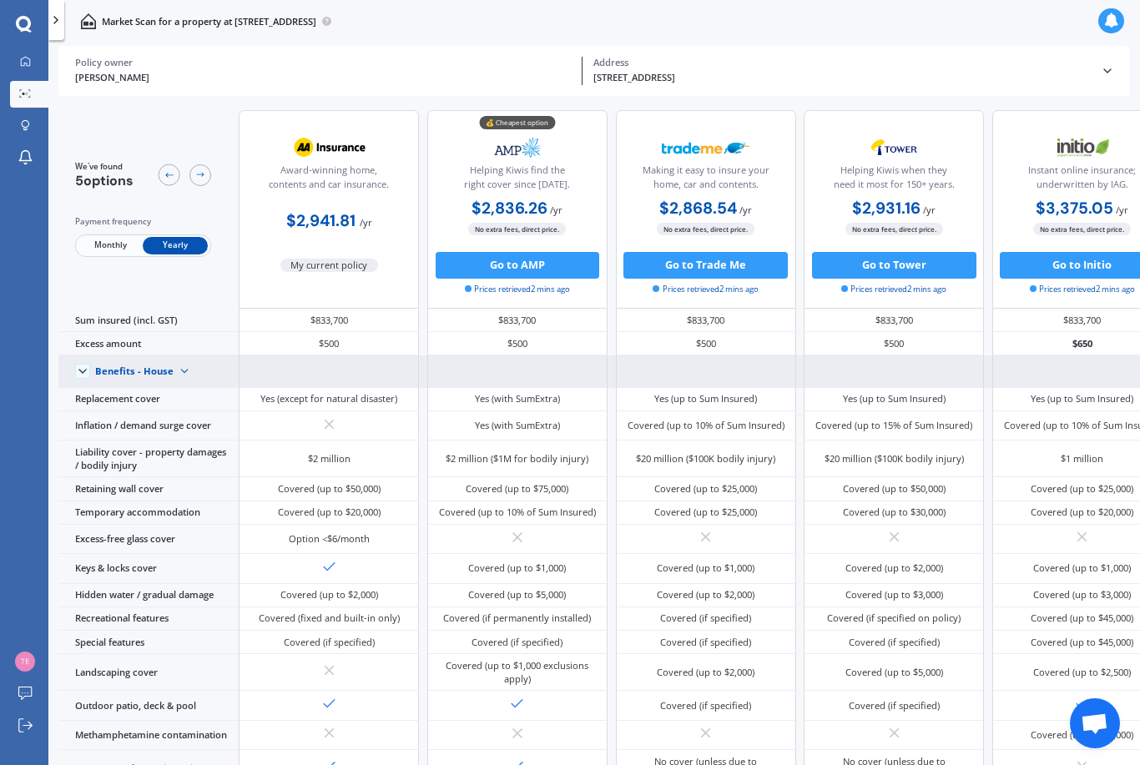
click at [102, 377] on div "Benefits - House" at bounding box center [134, 372] width 78 height 12
click at [134, 425] on span "Benefits - Contents" at bounding box center [148, 418] width 83 height 13
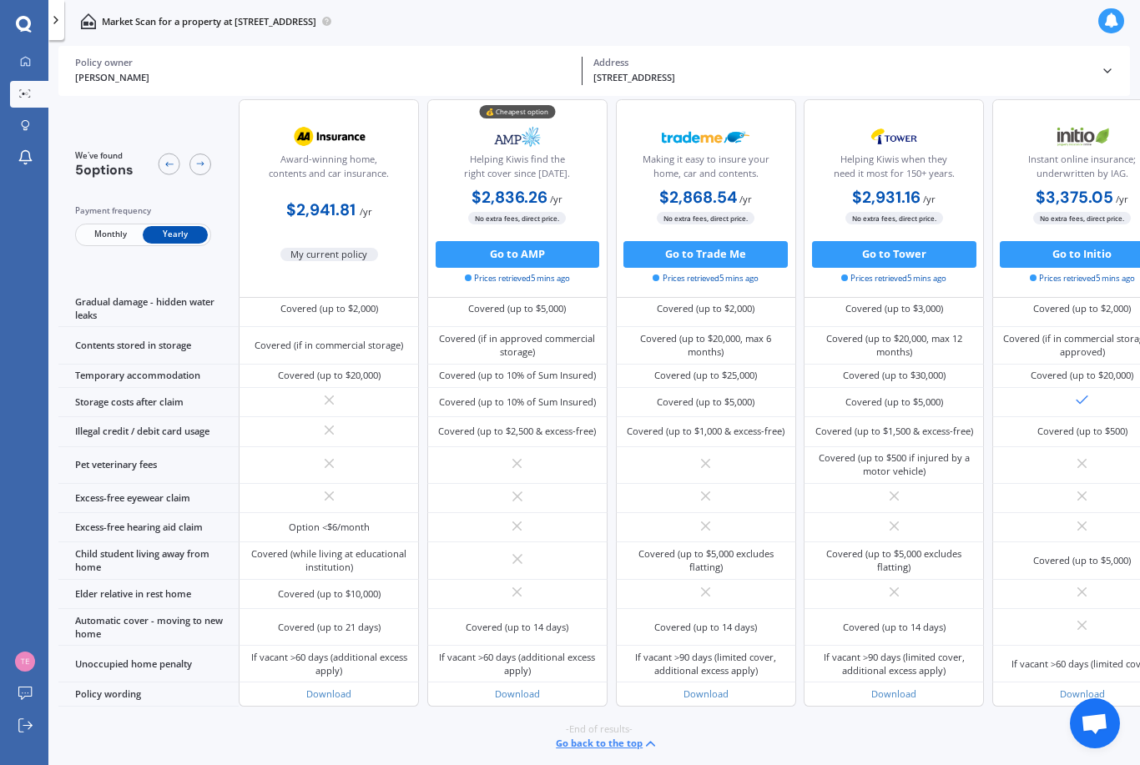
scroll to position [1253, 0]
